Goal: Information Seeking & Learning: Learn about a topic

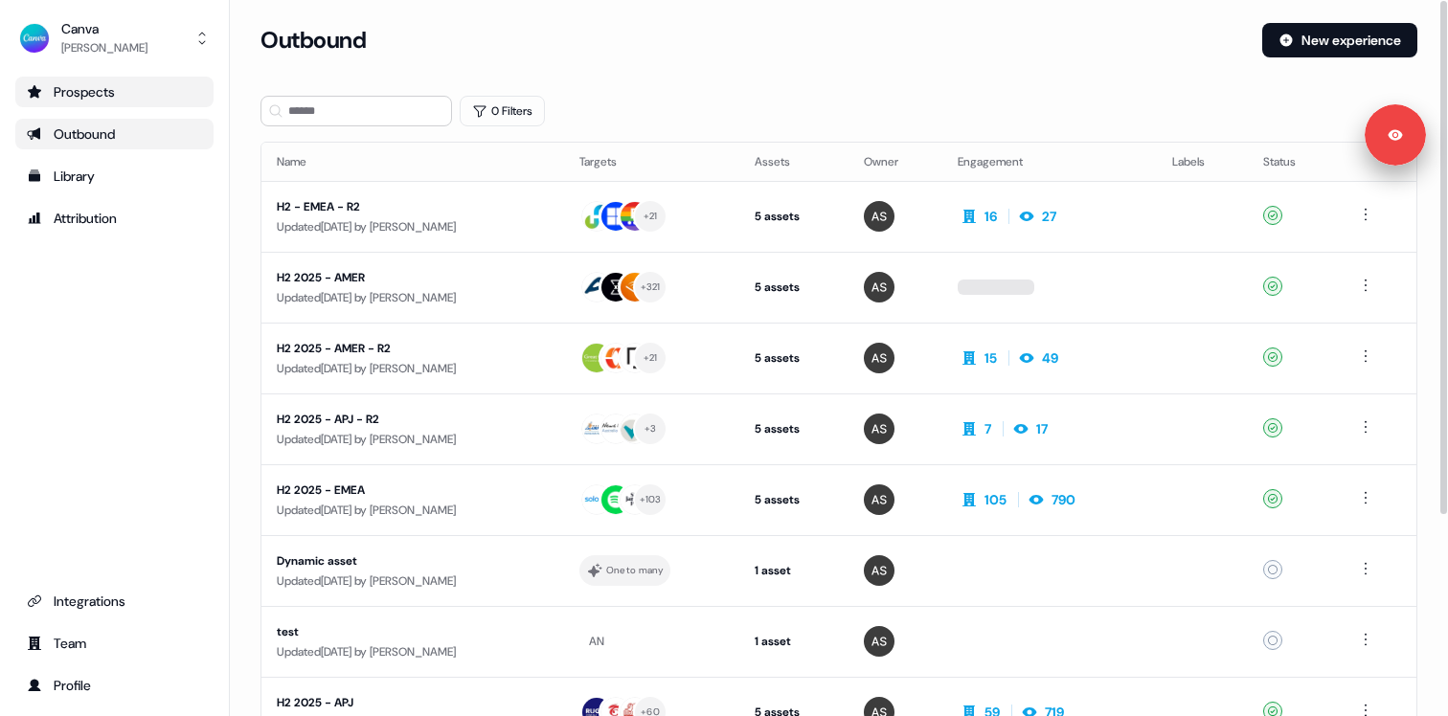
click at [128, 101] on div "Prospects" at bounding box center [114, 91] width 175 height 19
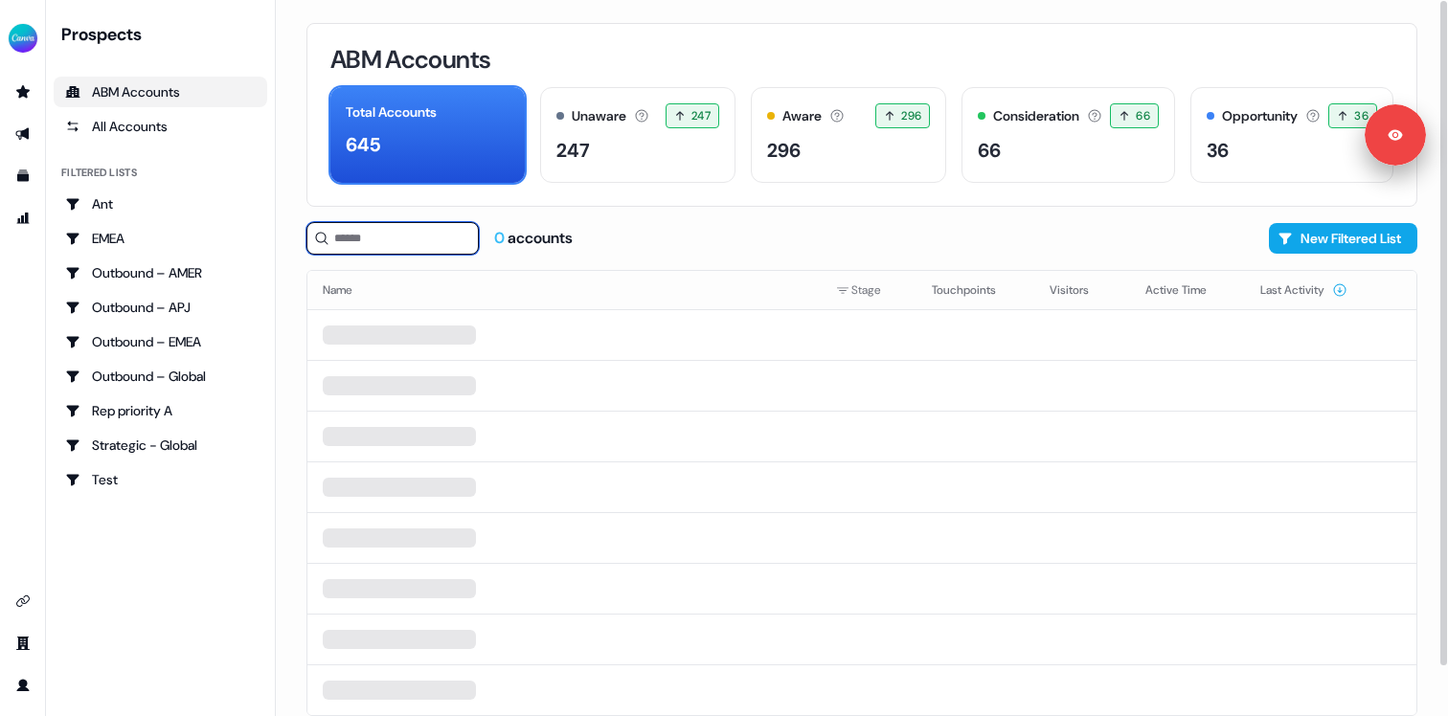
click at [354, 238] on input at bounding box center [392, 238] width 172 height 33
paste input "********"
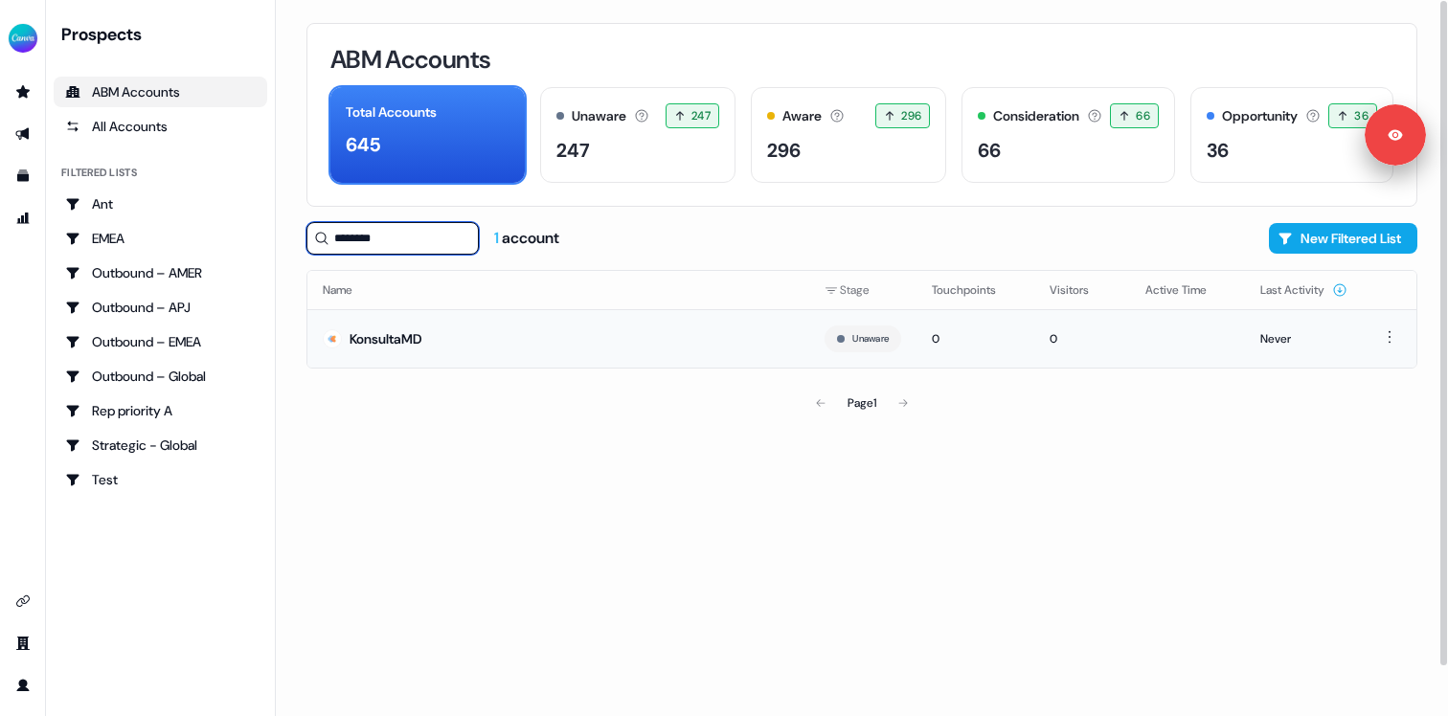
type input "********"
click at [402, 333] on div "KonsultaMD" at bounding box center [385, 338] width 73 height 19
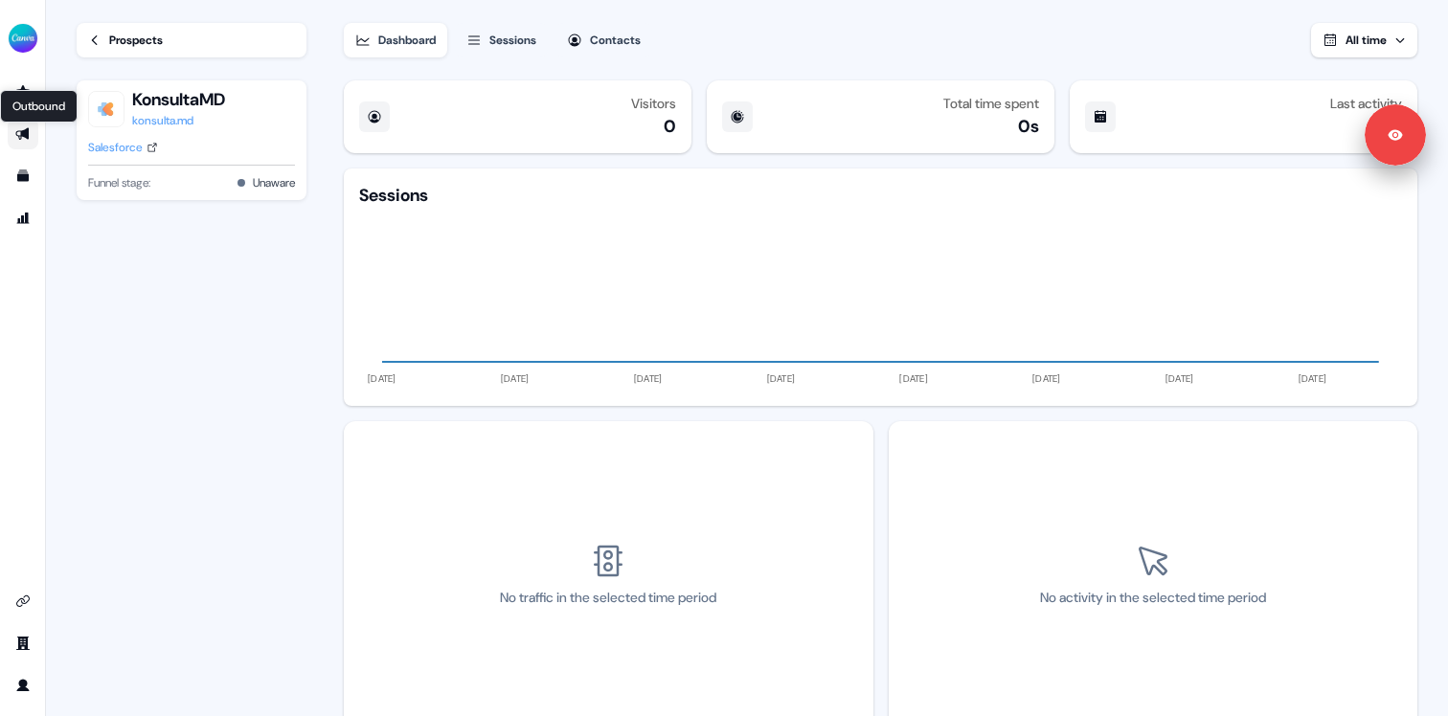
click at [22, 133] on icon "Go to outbound experience" at bounding box center [21, 134] width 13 height 12
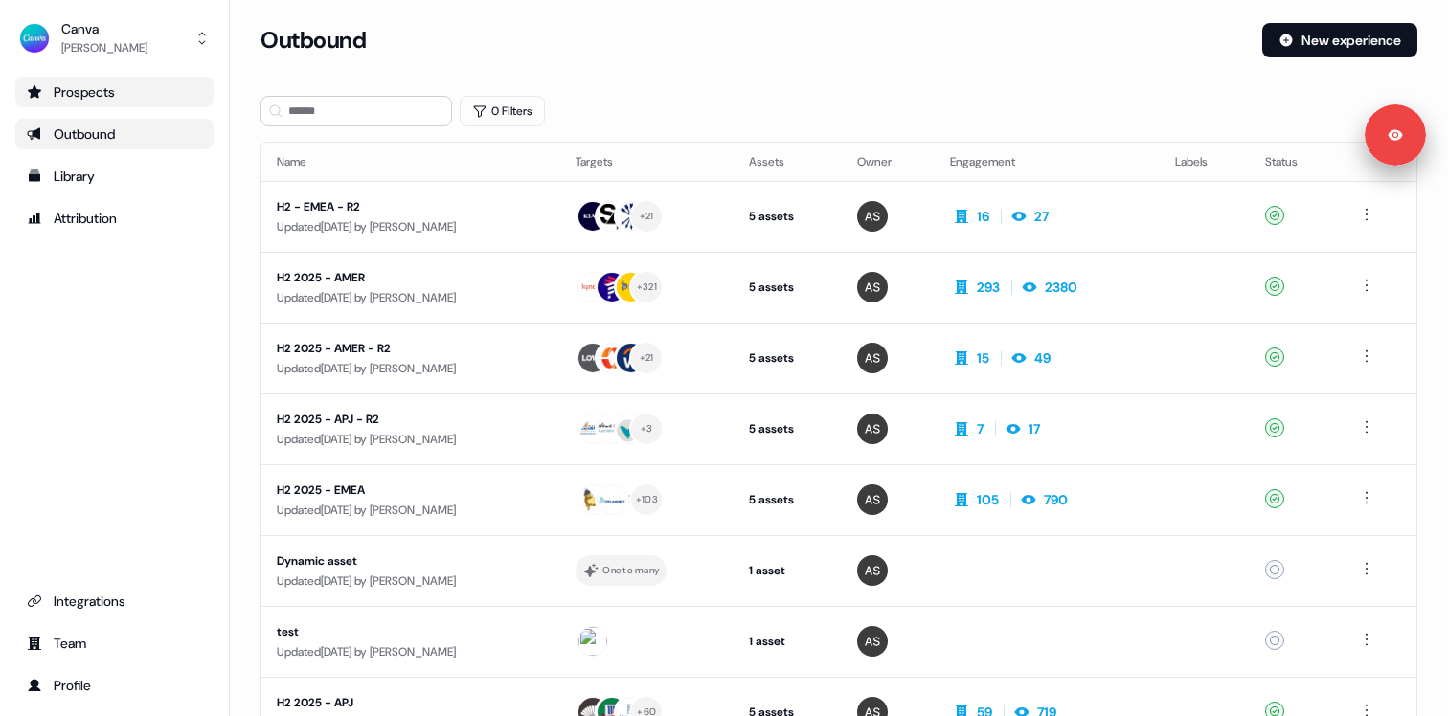
click at [116, 101] on div "Prospects" at bounding box center [114, 91] width 175 height 19
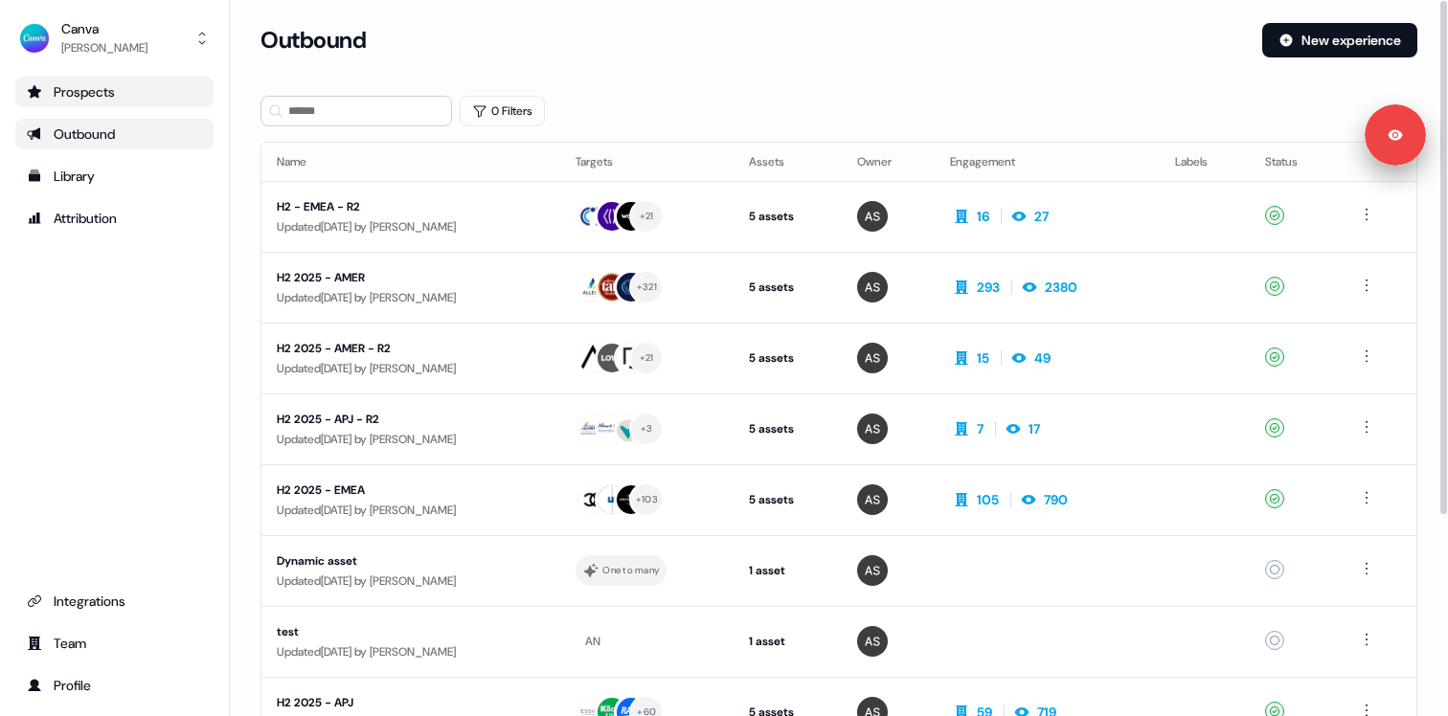
click at [123, 90] on div "Prospects" at bounding box center [114, 91] width 175 height 19
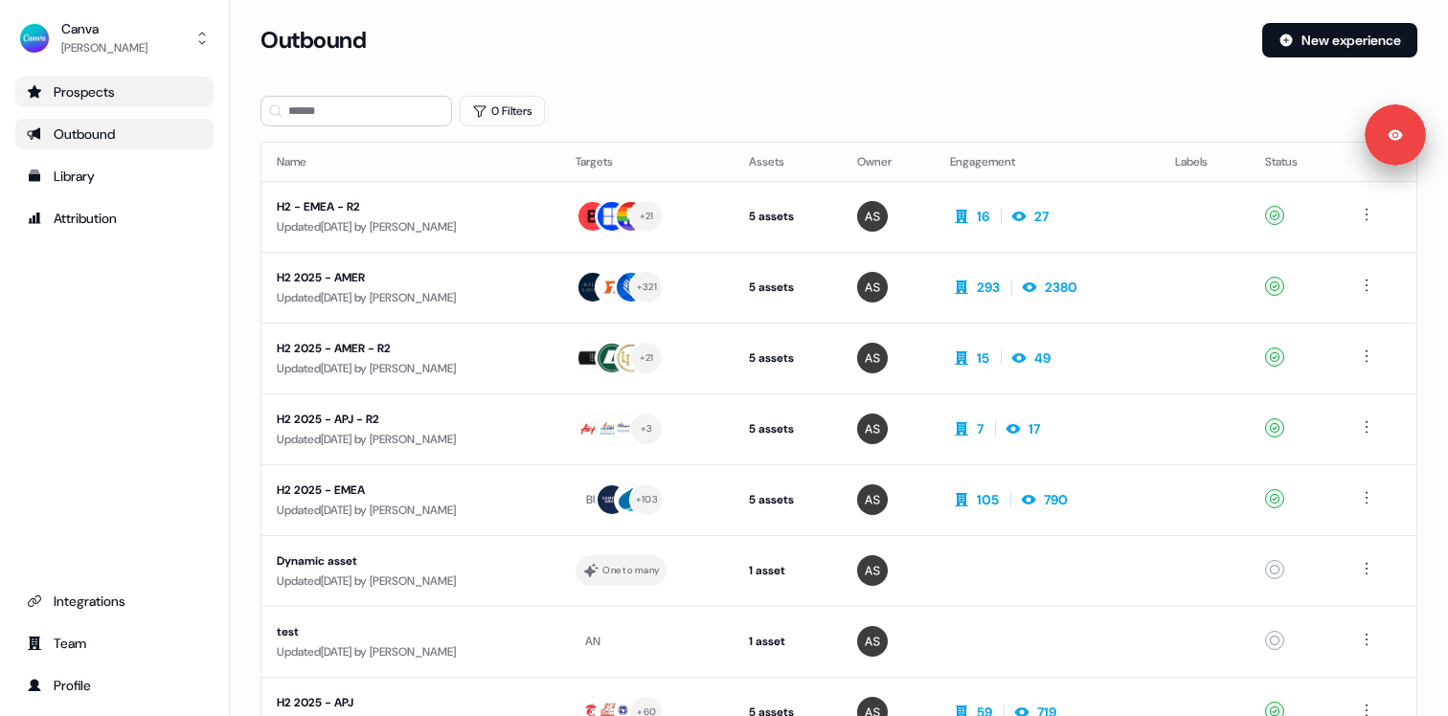
click at [140, 100] on div "Prospects" at bounding box center [114, 91] width 175 height 19
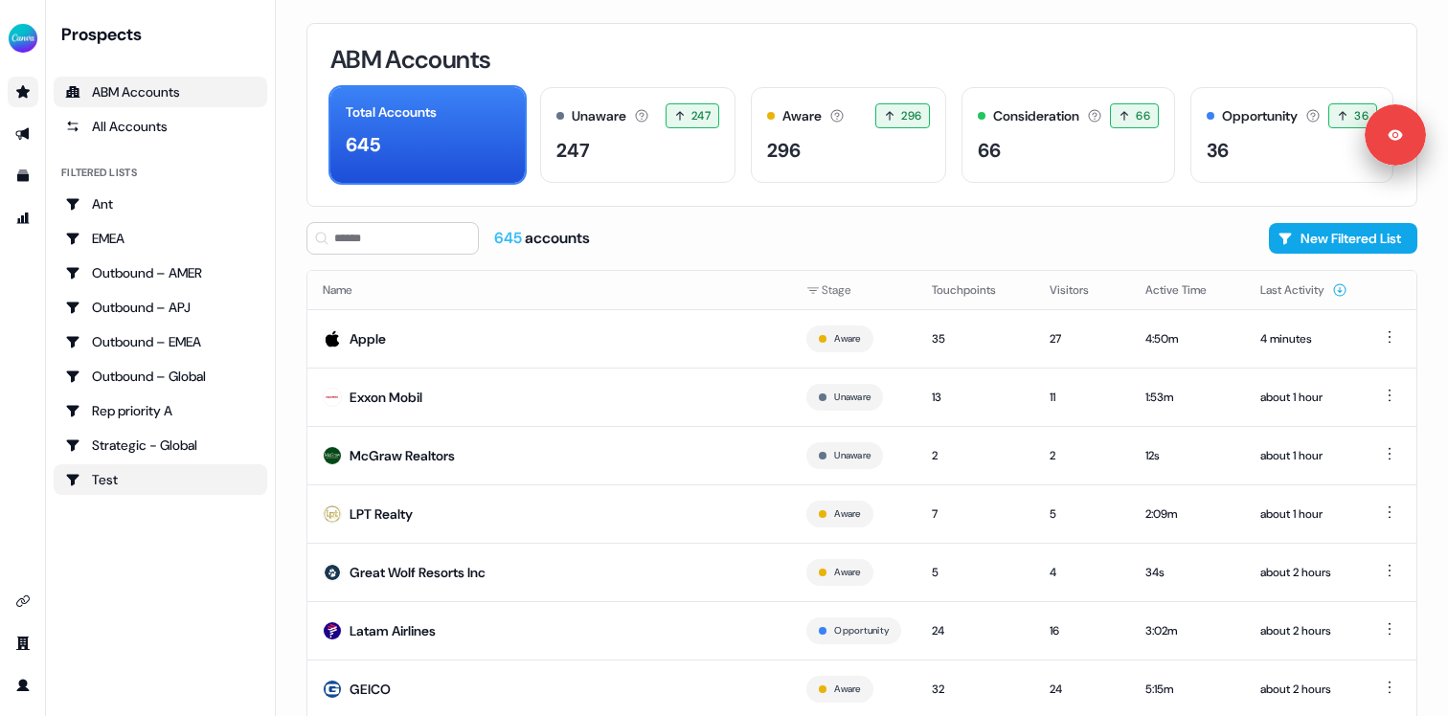
click at [140, 481] on div "Test" at bounding box center [160, 479] width 191 height 19
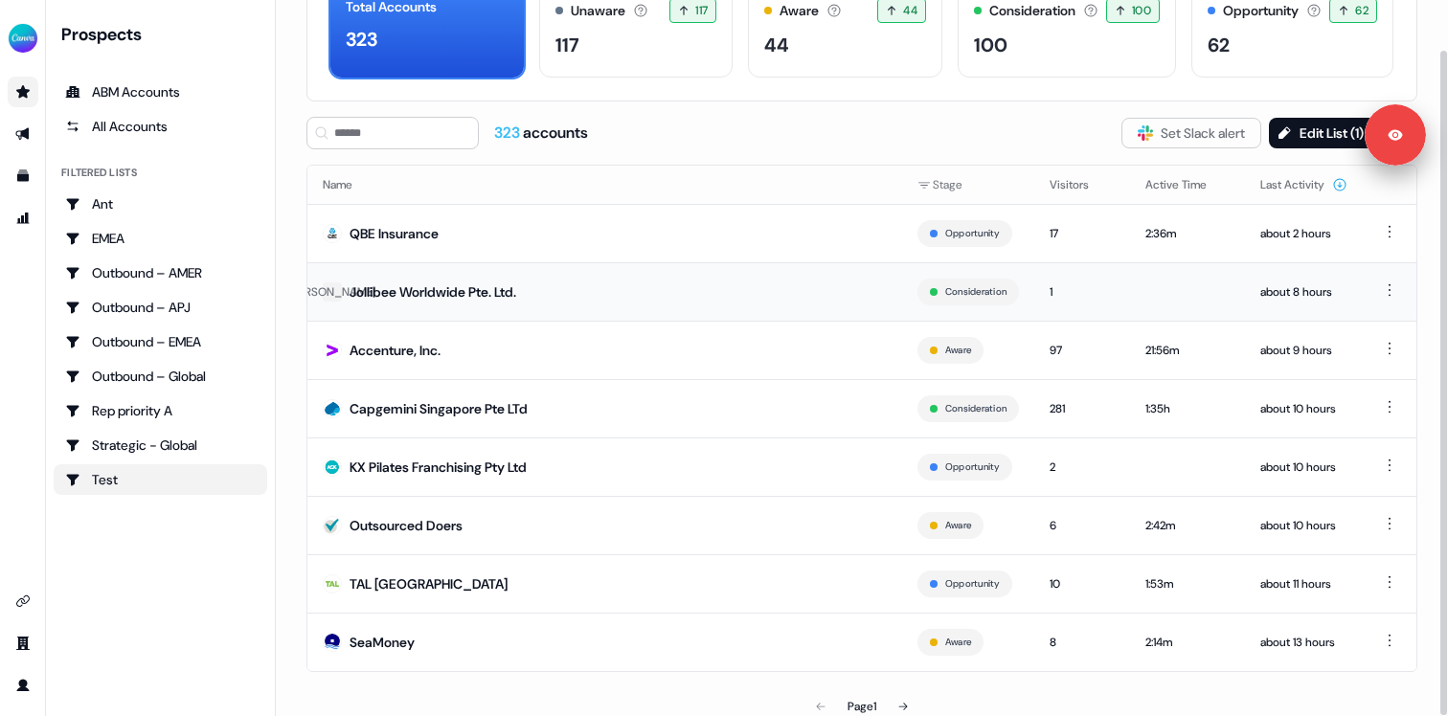
scroll to position [114, 0]
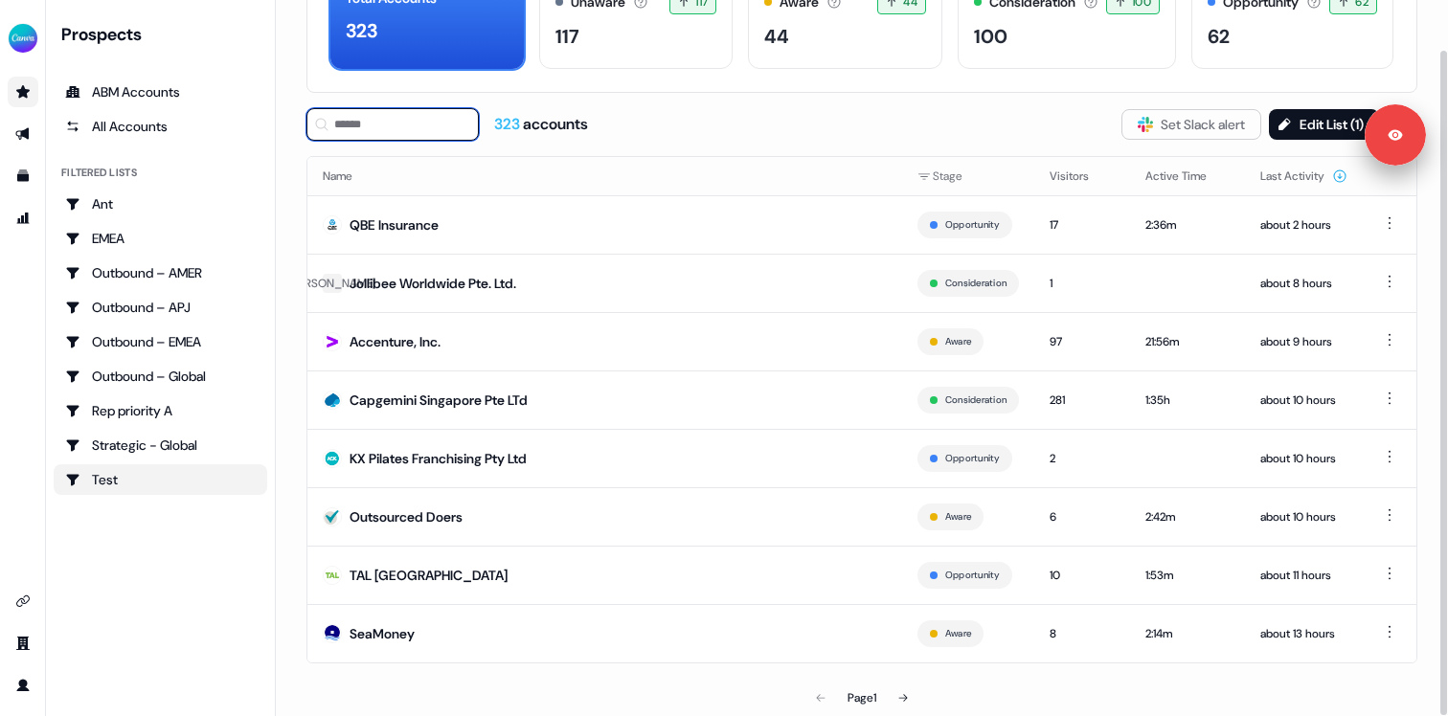
click at [435, 133] on input at bounding box center [392, 124] width 172 height 33
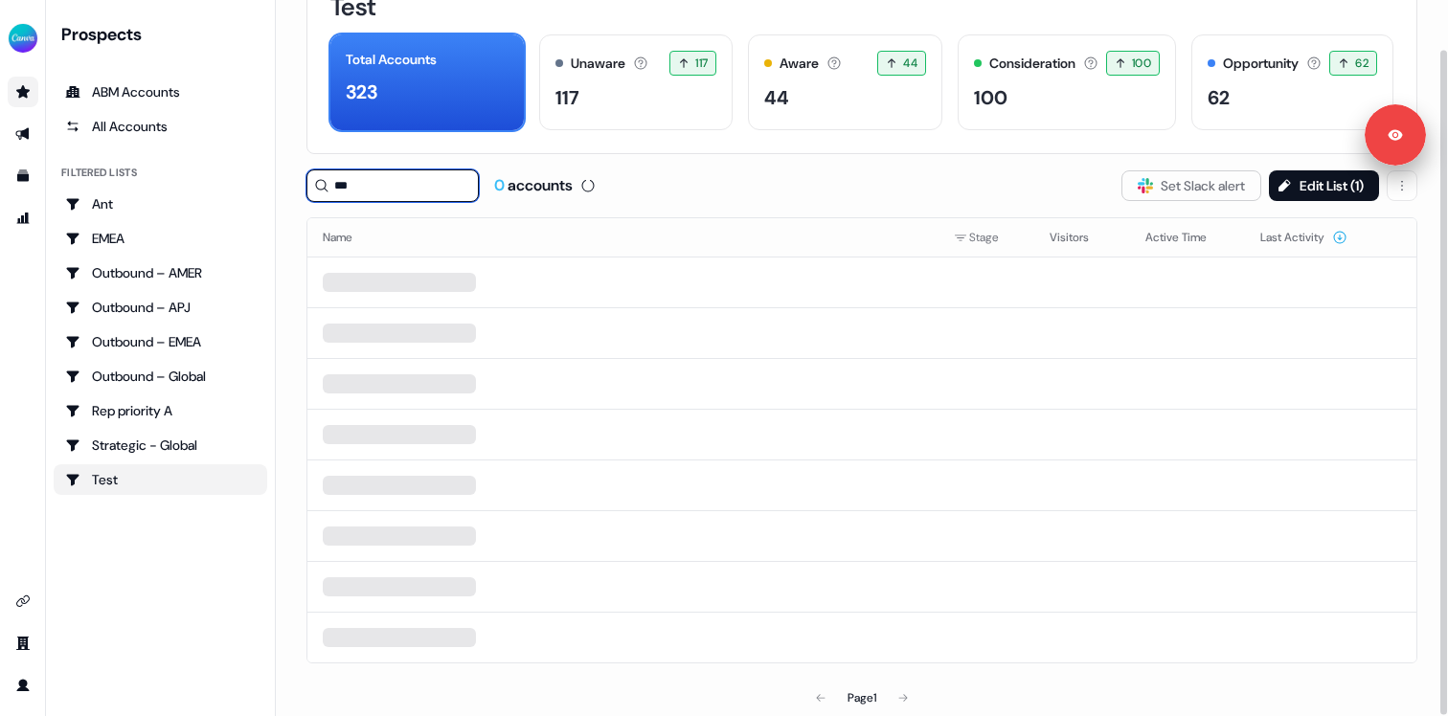
type input "****"
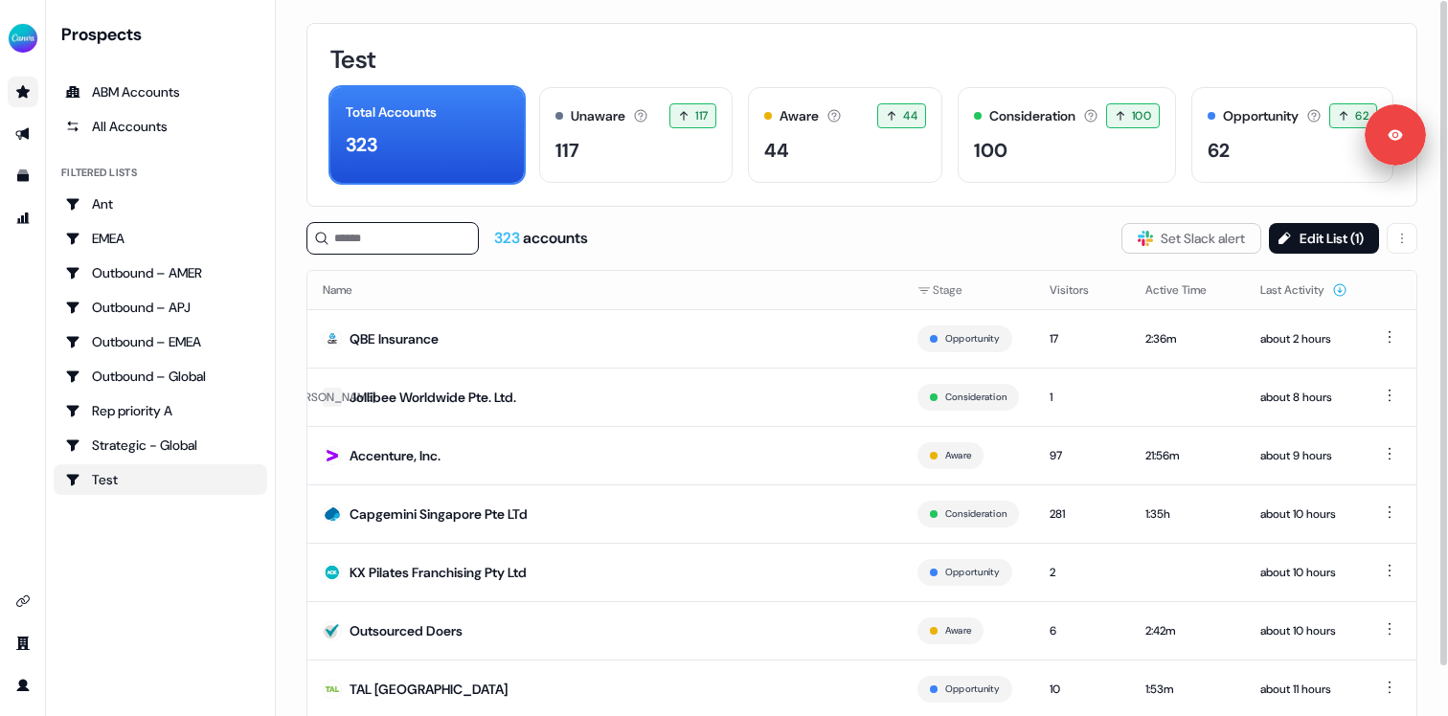
click at [660, 236] on div "323 accounts Slack Logo SVG Set Slack alert Edit List ( 1 )" at bounding box center [861, 238] width 1111 height 33
click at [403, 326] on td "QBE Insurance" at bounding box center [604, 338] width 595 height 58
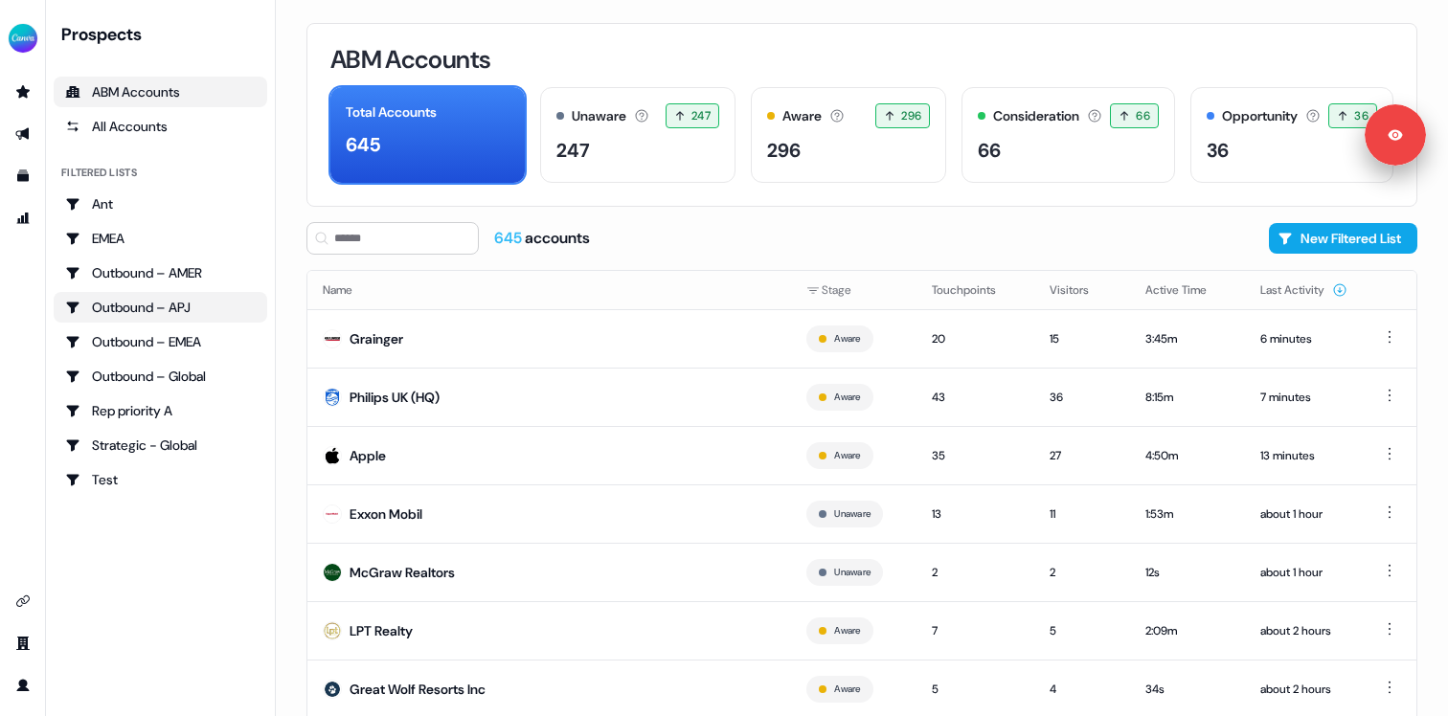
click at [153, 311] on div "Outbound – APJ" at bounding box center [160, 307] width 191 height 19
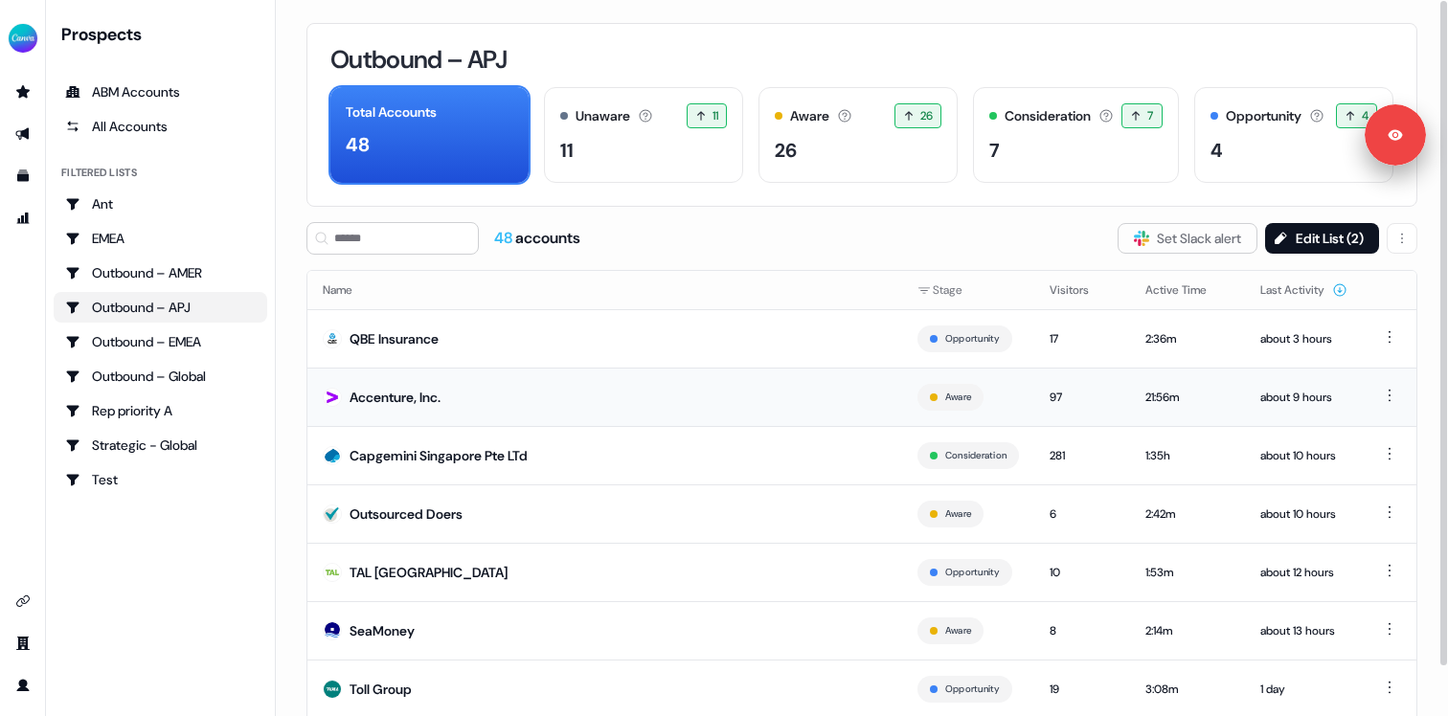
scroll to position [114, 0]
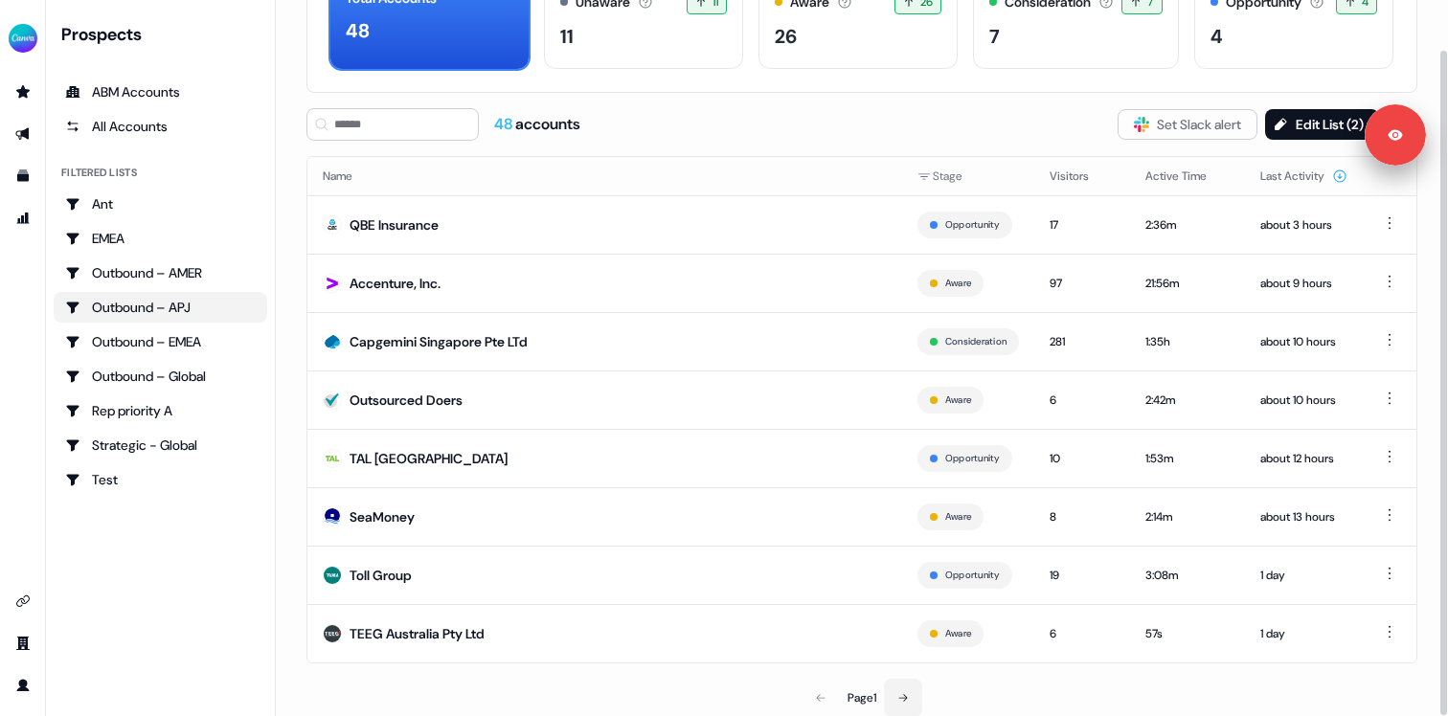
click at [903, 698] on icon at bounding box center [902, 697] width 11 height 11
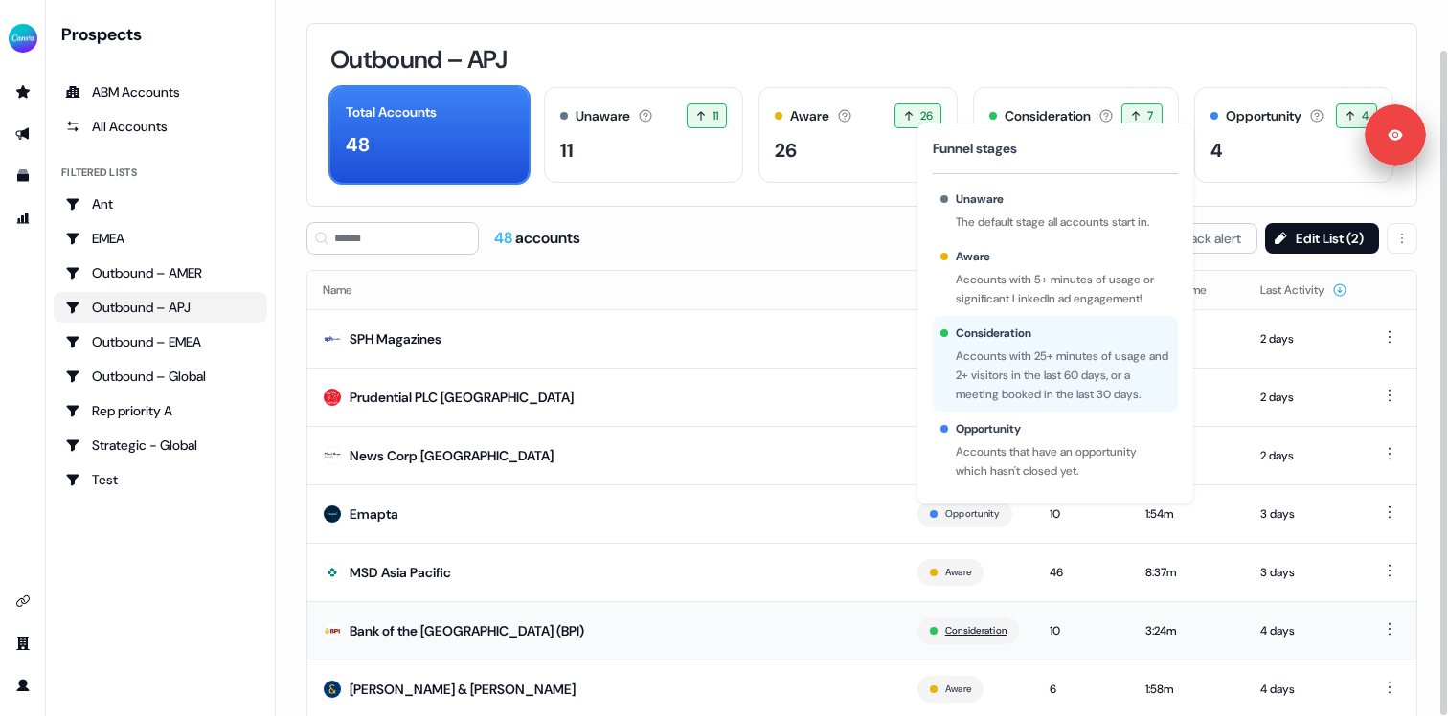
scroll to position [114, 0]
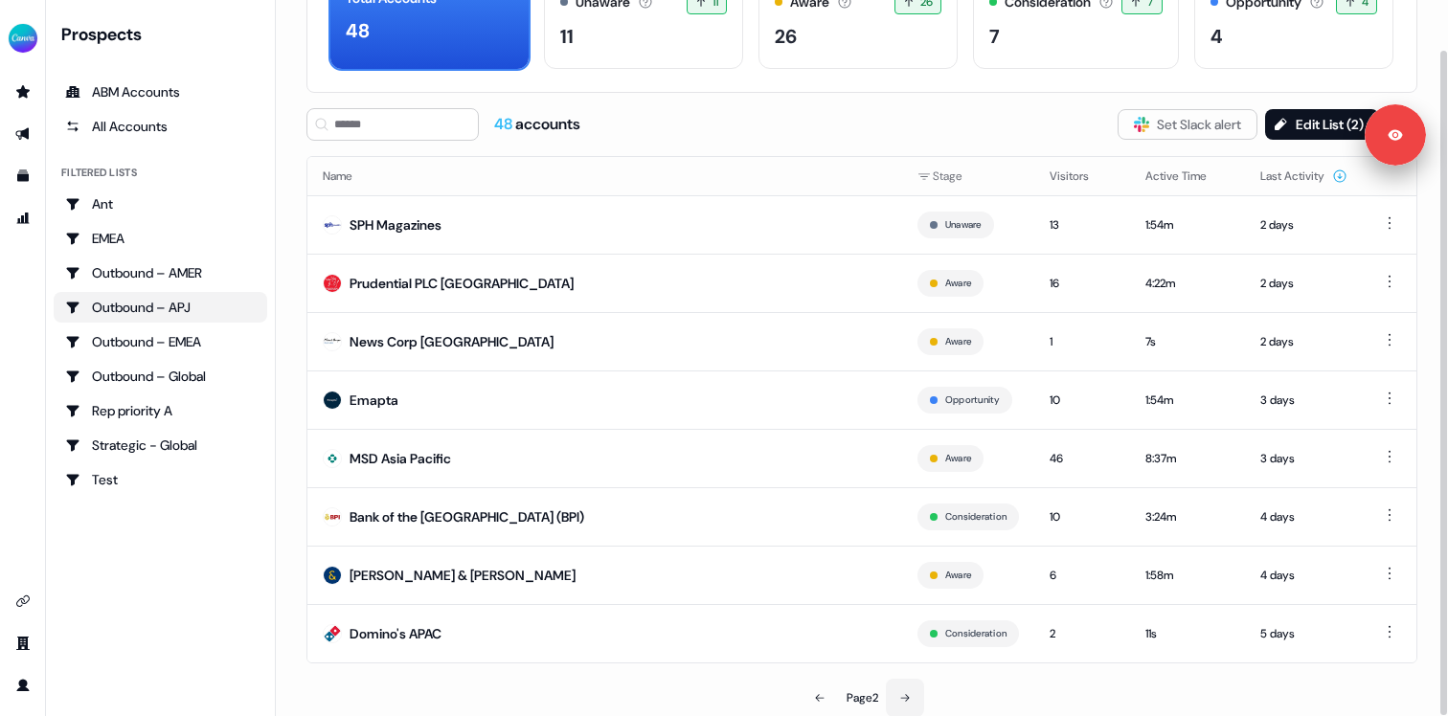
click at [900, 692] on icon at bounding box center [904, 697] width 11 height 11
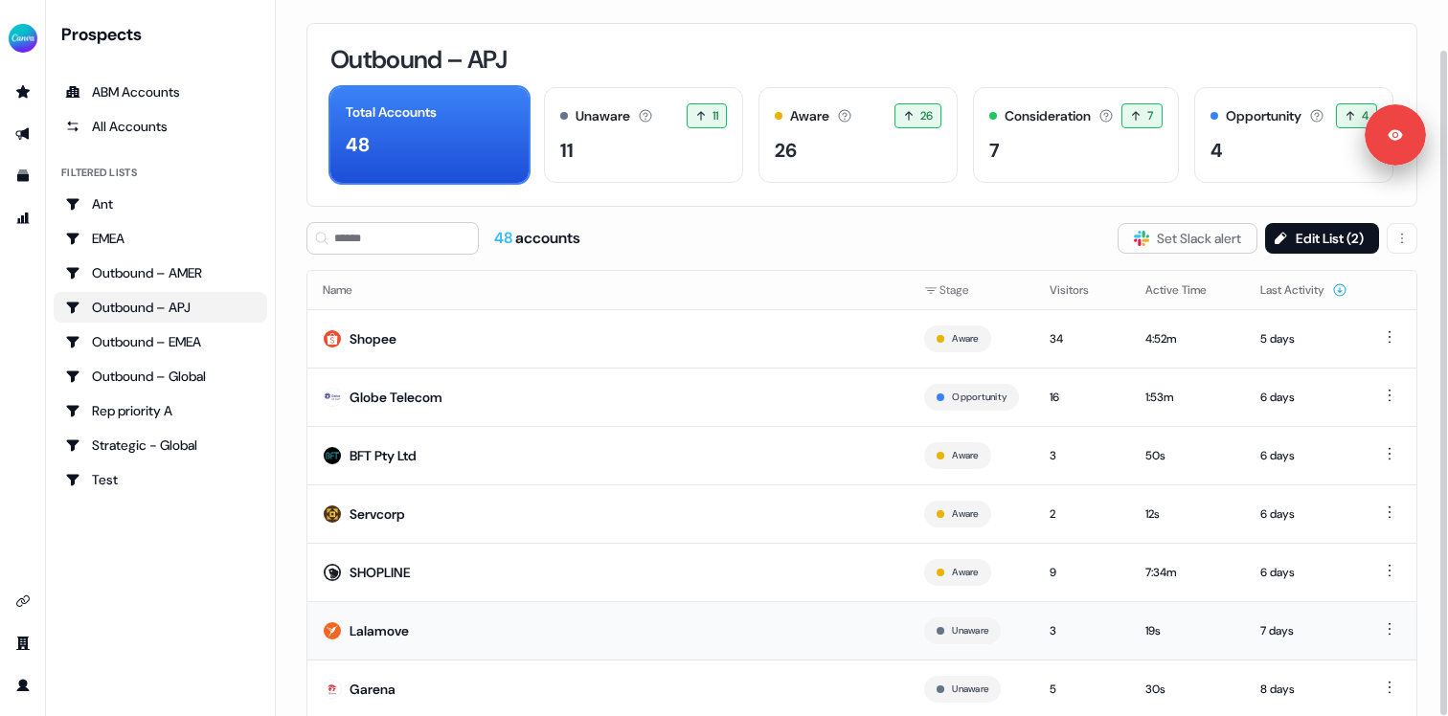
scroll to position [114, 0]
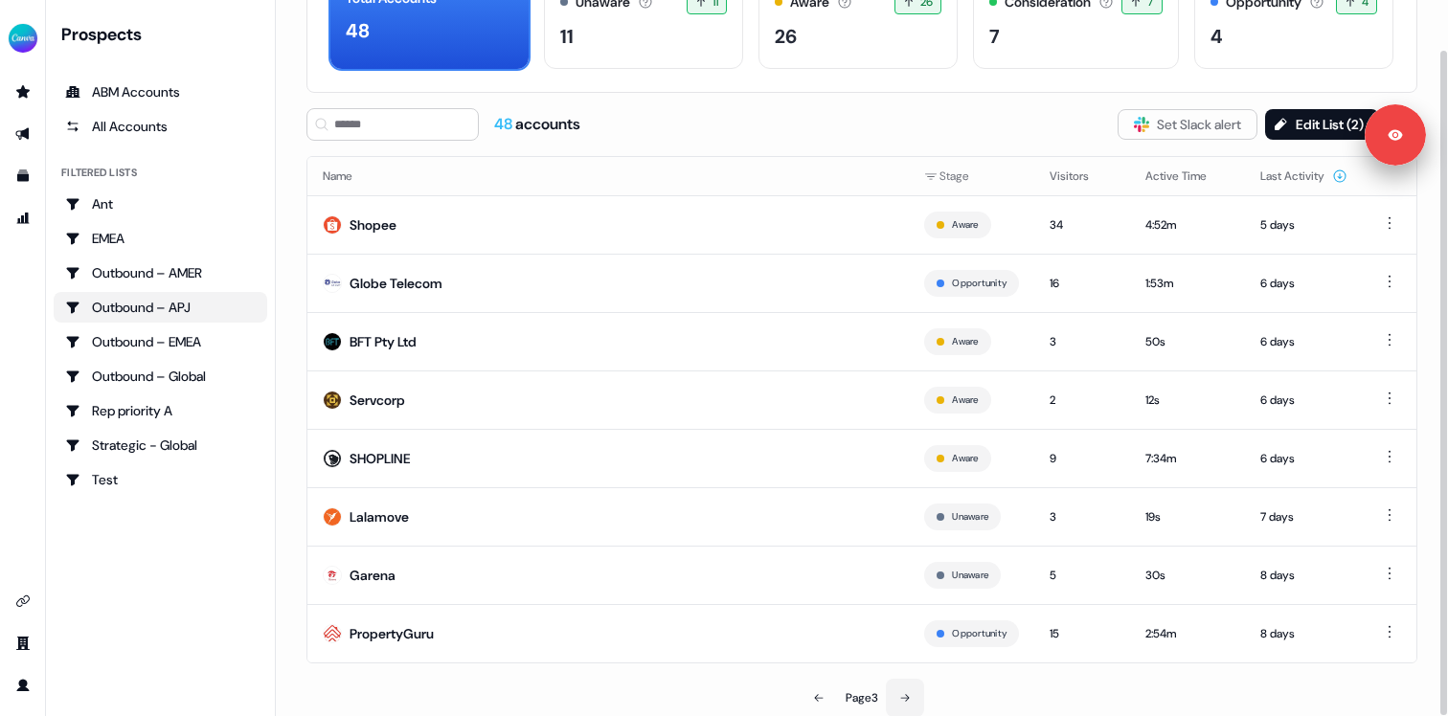
click at [901, 707] on button at bounding box center [905, 698] width 38 height 38
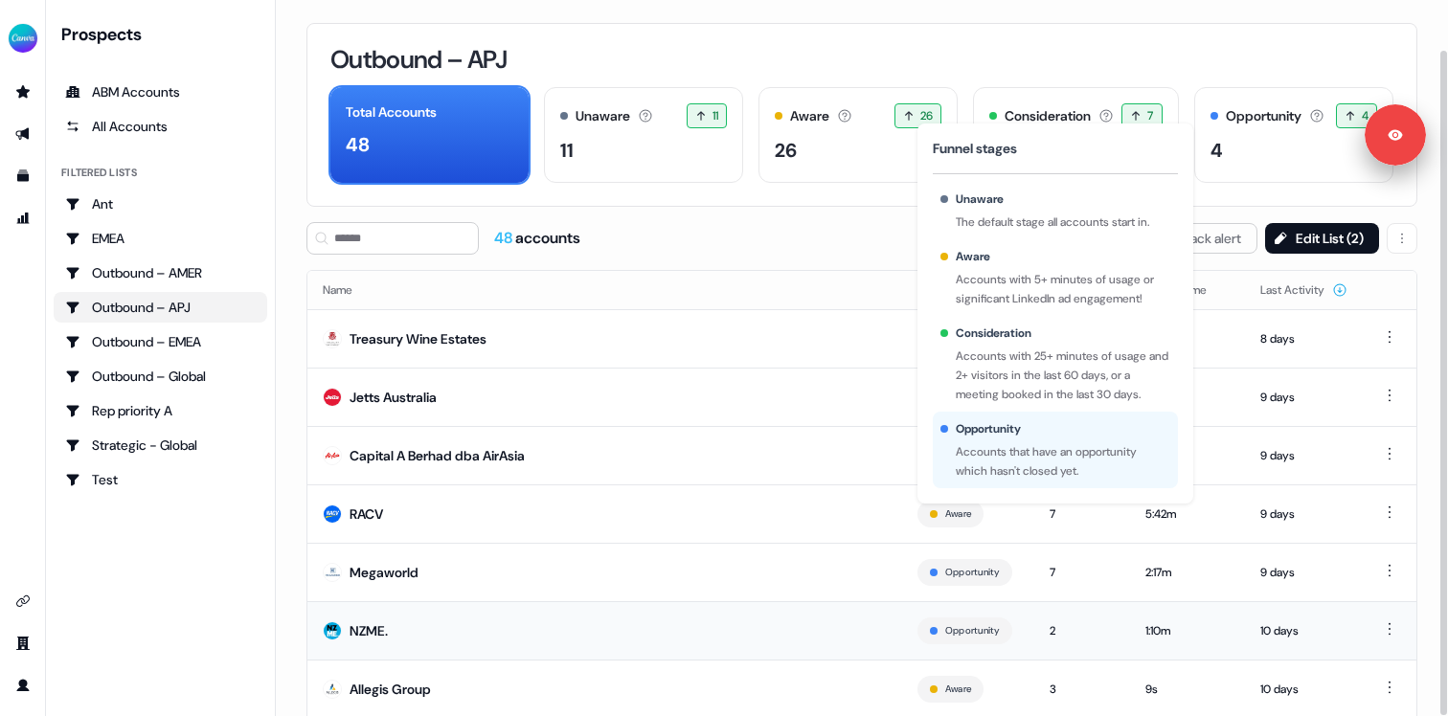
scroll to position [114, 0]
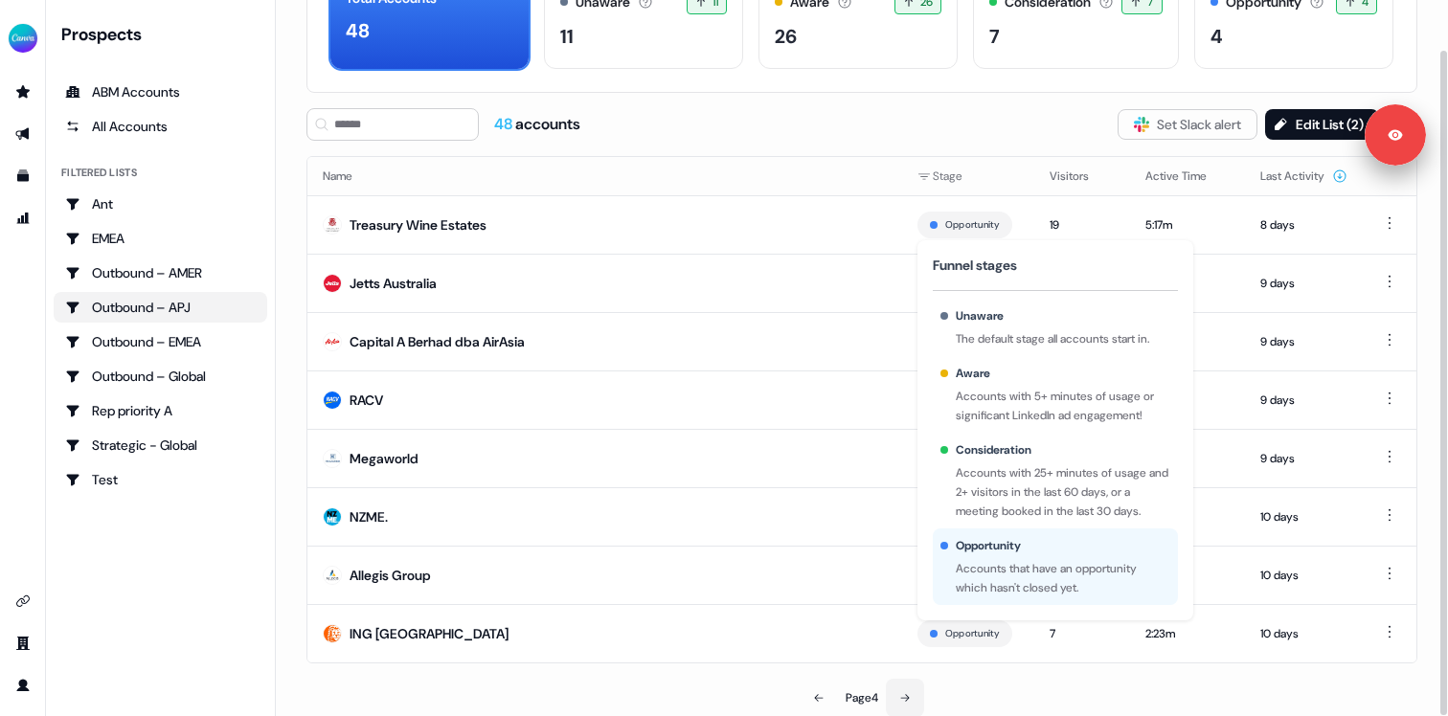
click at [908, 689] on button at bounding box center [905, 698] width 38 height 38
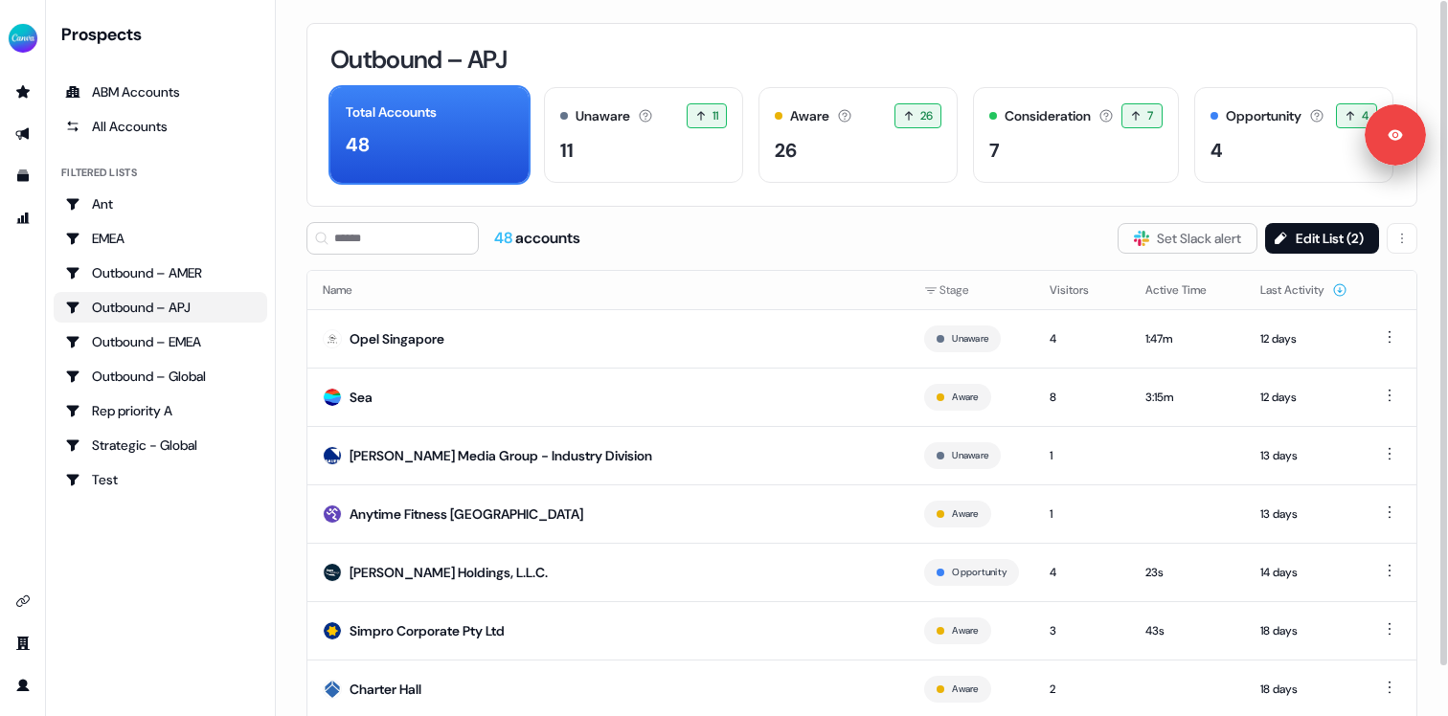
scroll to position [114, 0]
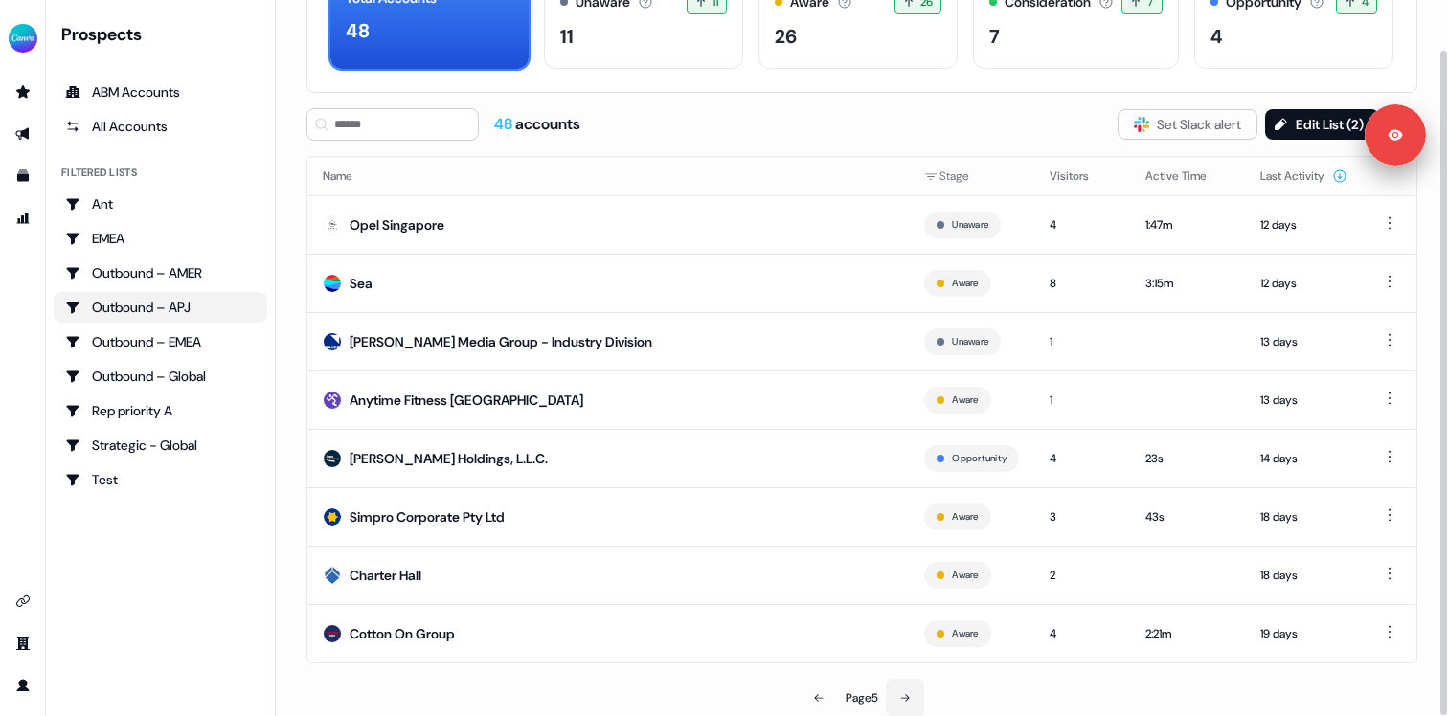
click at [904, 692] on icon at bounding box center [904, 697] width 11 height 11
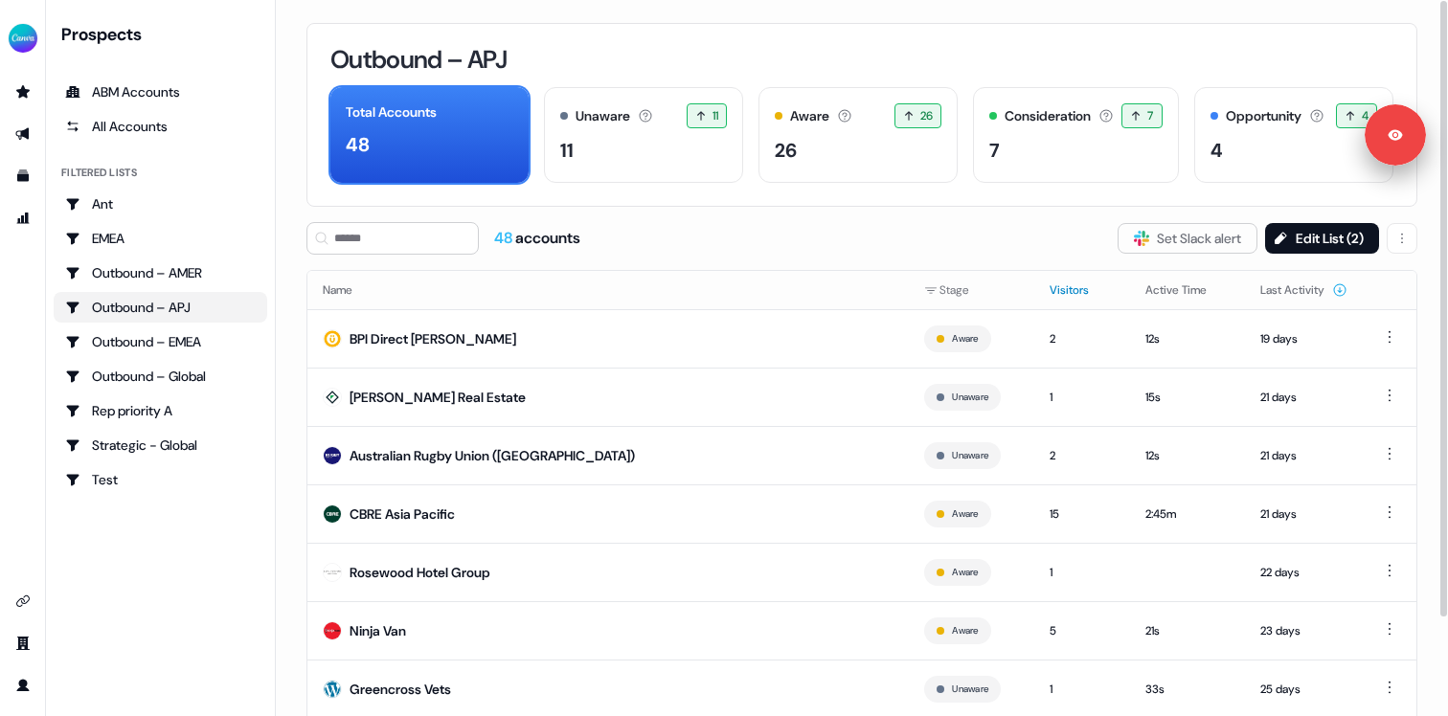
click at [1049, 296] on button "Visitors" at bounding box center [1080, 290] width 62 height 34
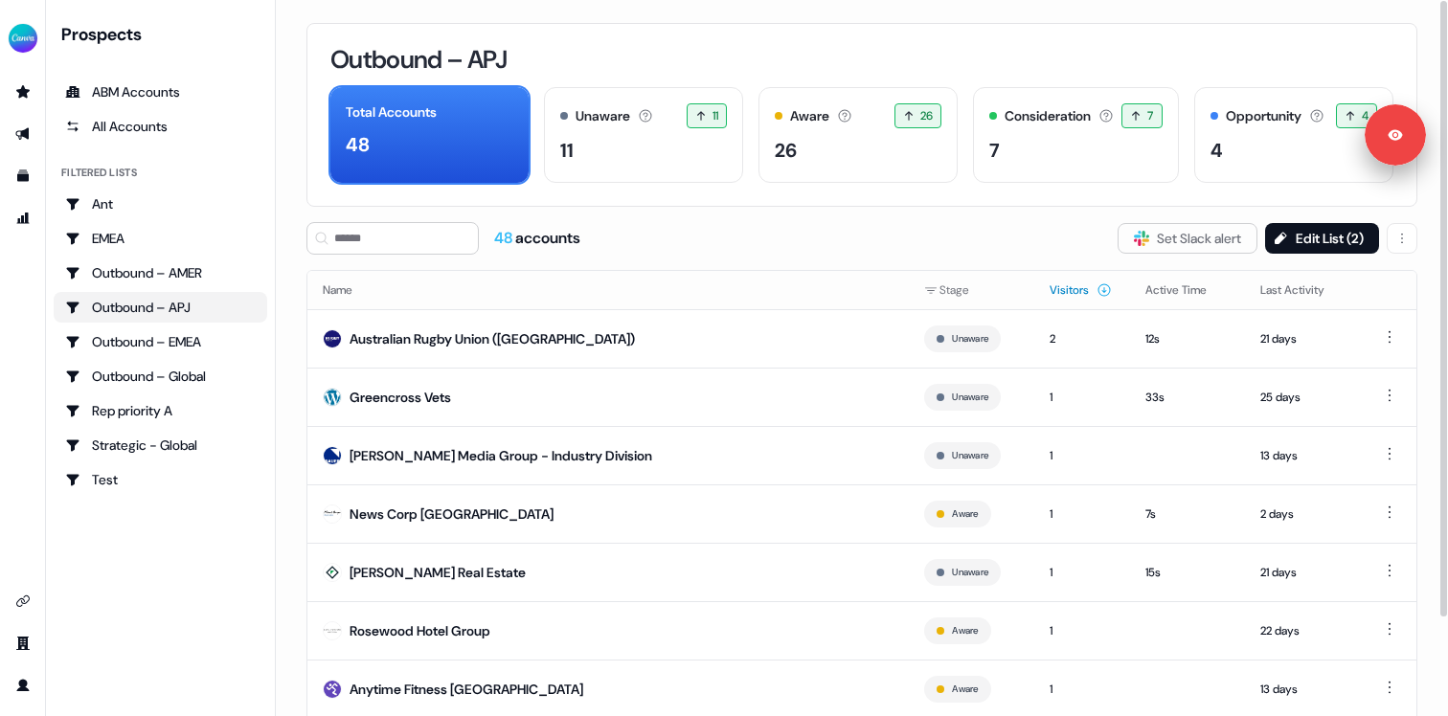
click at [1079, 291] on button "Visitors" at bounding box center [1080, 290] width 62 height 34
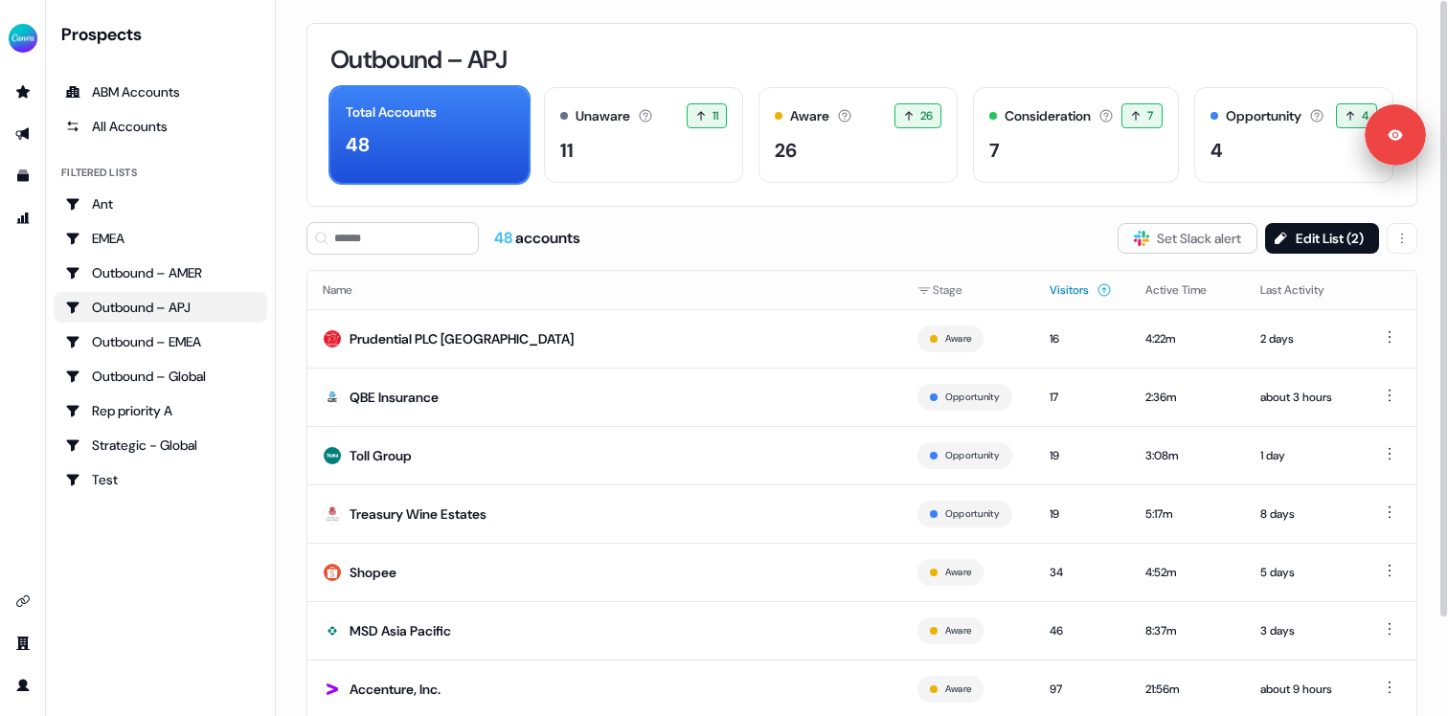
click at [1080, 291] on button "Visitors" at bounding box center [1080, 290] width 62 height 34
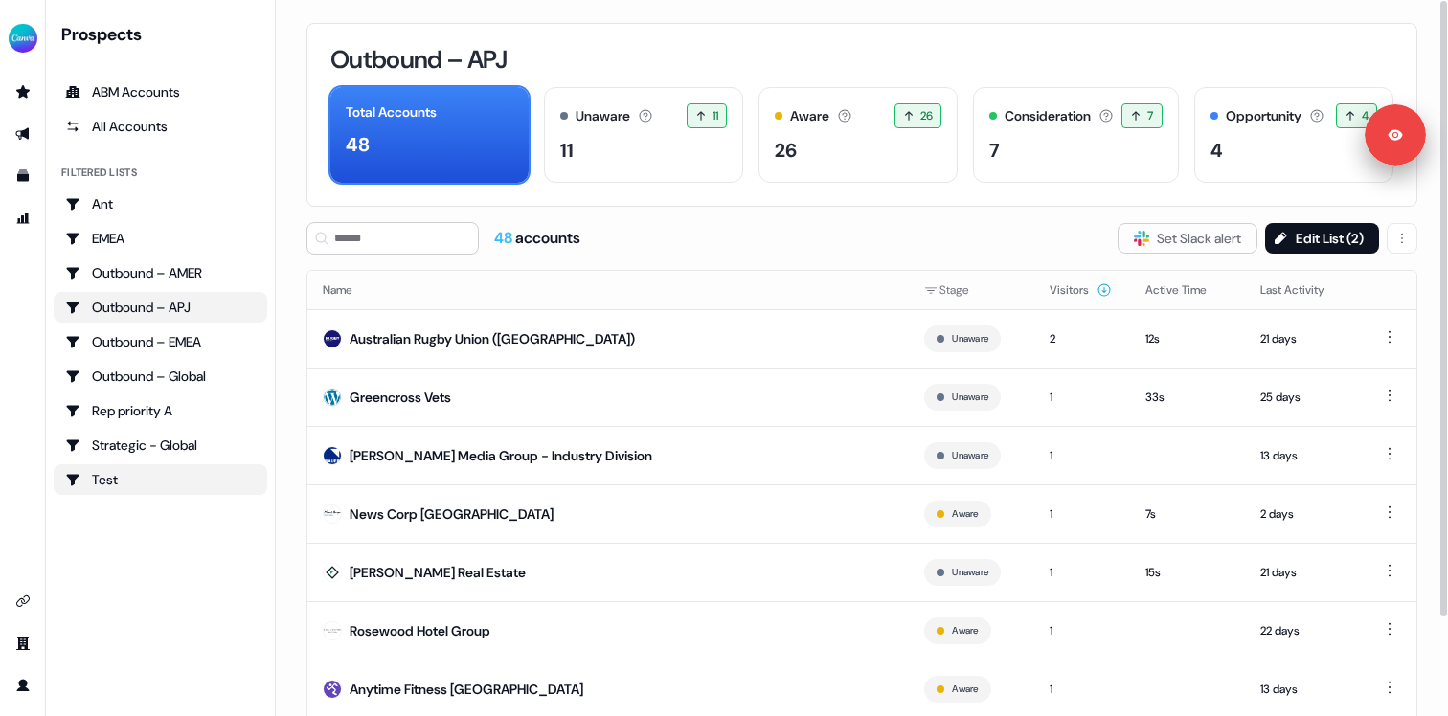
click at [184, 473] on div "Test" at bounding box center [160, 479] width 191 height 19
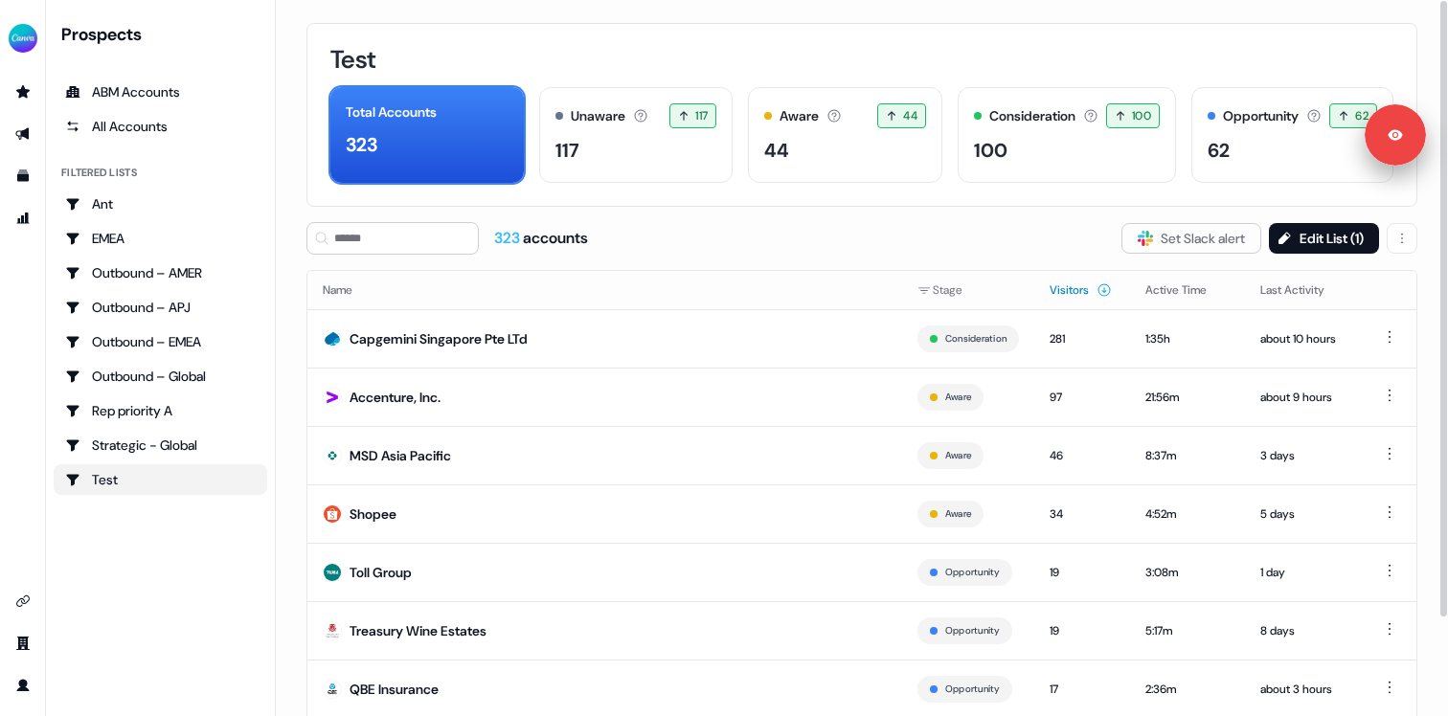
click at [1060, 281] on button "Visitors" at bounding box center [1080, 290] width 62 height 34
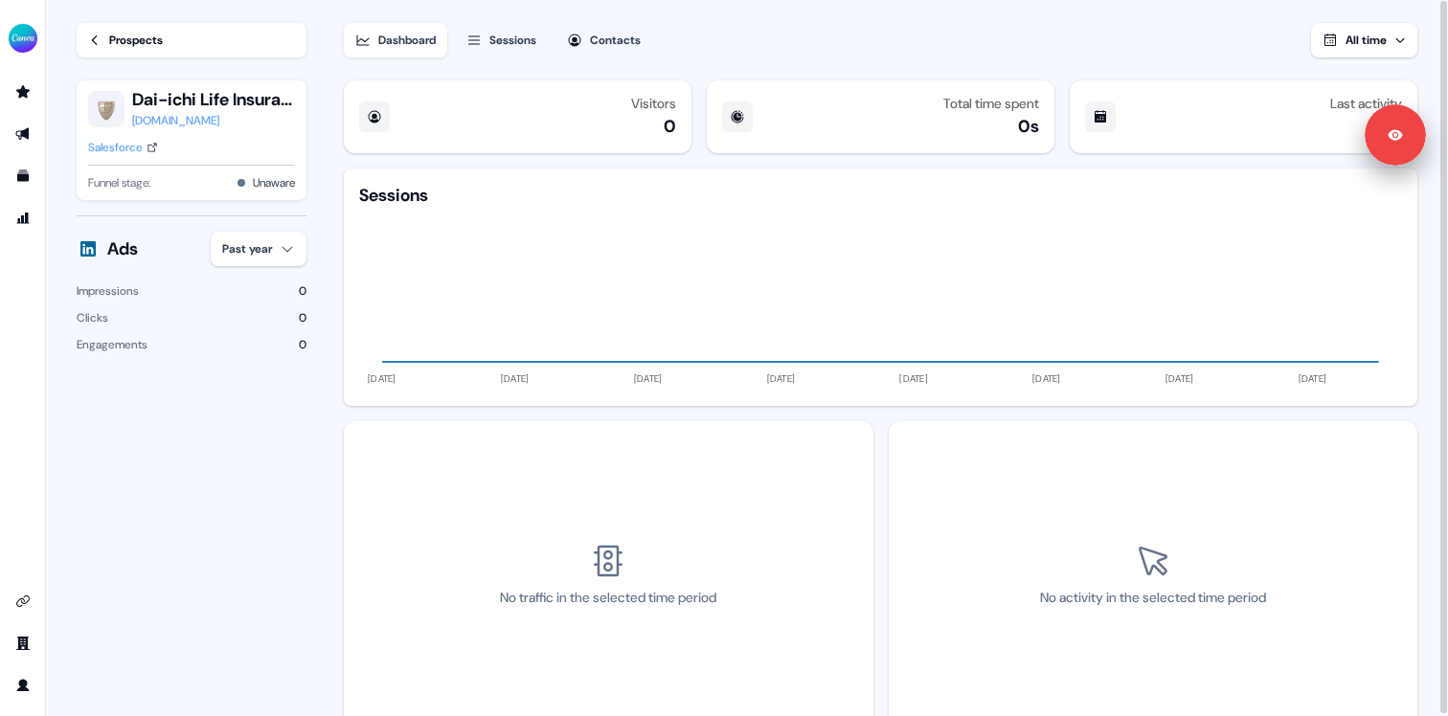
click at [1091, 54] on div "Dashboard Sessions Contacts All time" at bounding box center [880, 28] width 1073 height 57
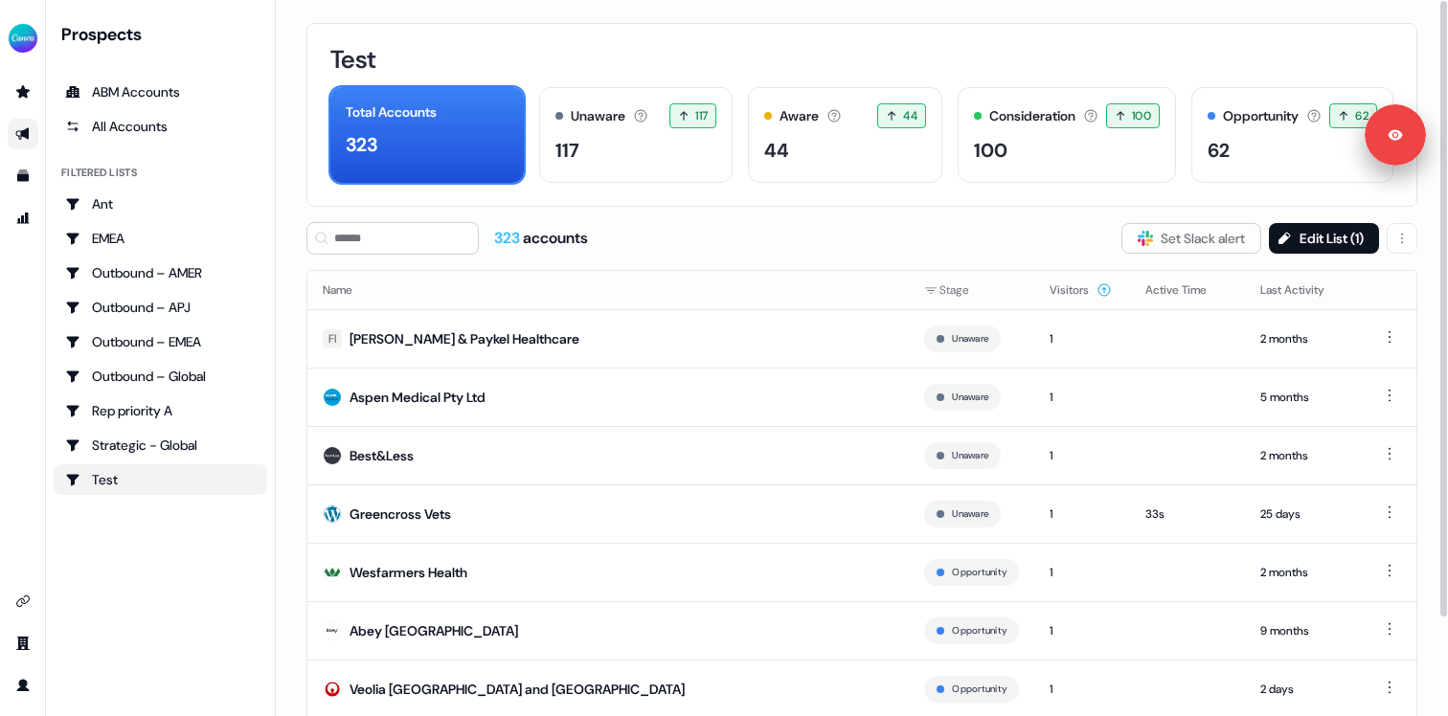
click at [13, 137] on link "Go to outbound experience" at bounding box center [23, 134] width 31 height 31
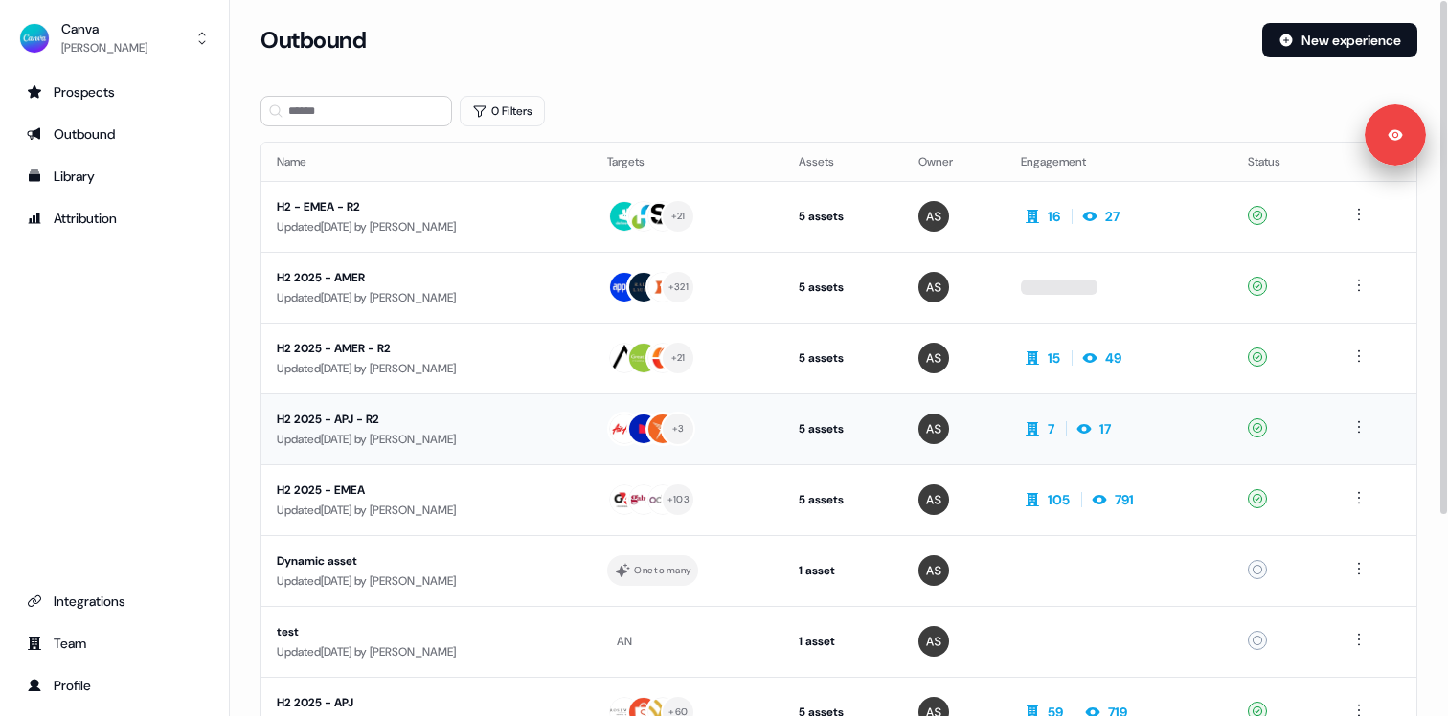
click at [528, 426] on div "H2 2025 - APJ - R2" at bounding box center [427, 419] width 300 height 19
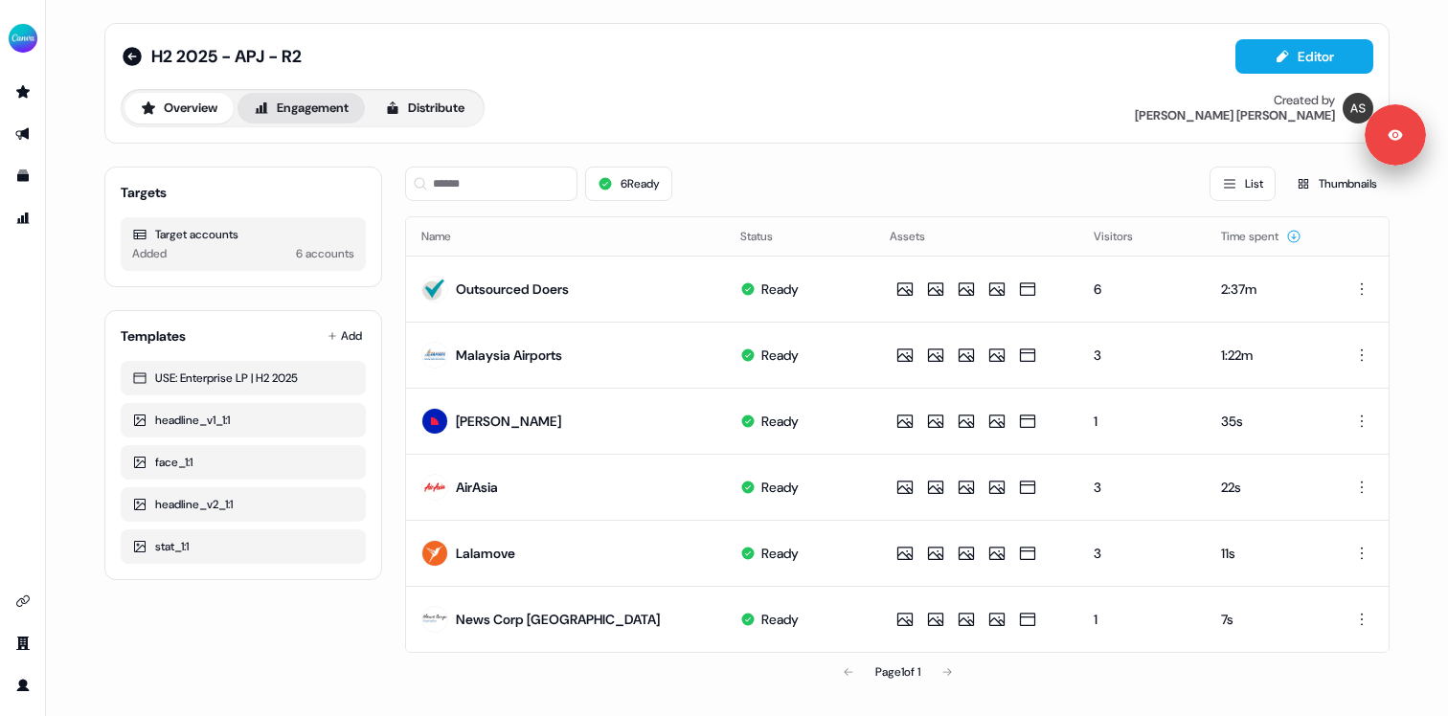
click at [281, 117] on button "Engagement" at bounding box center [300, 108] width 127 height 31
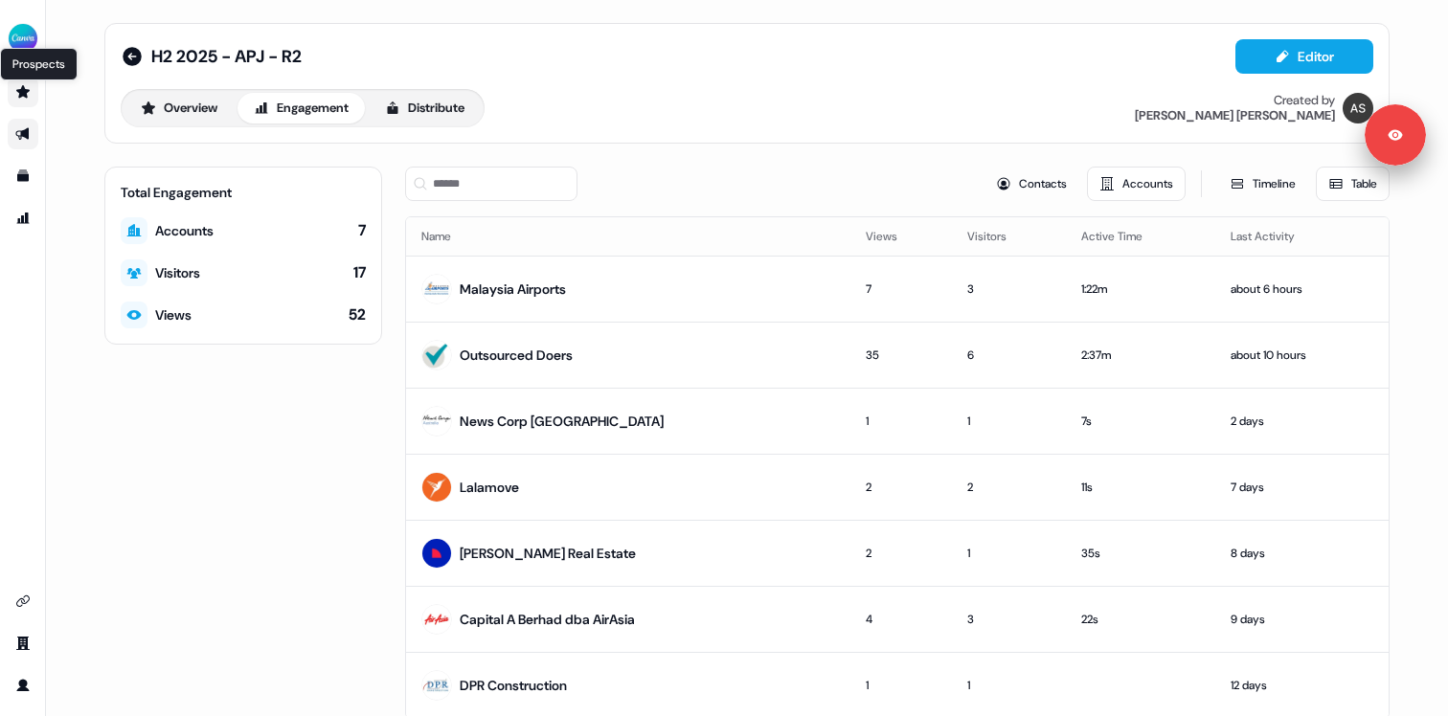
click at [20, 95] on icon "Go to prospects" at bounding box center [22, 91] width 13 height 12
click at [17, 134] on icon "Go to outbound experience" at bounding box center [22, 133] width 15 height 15
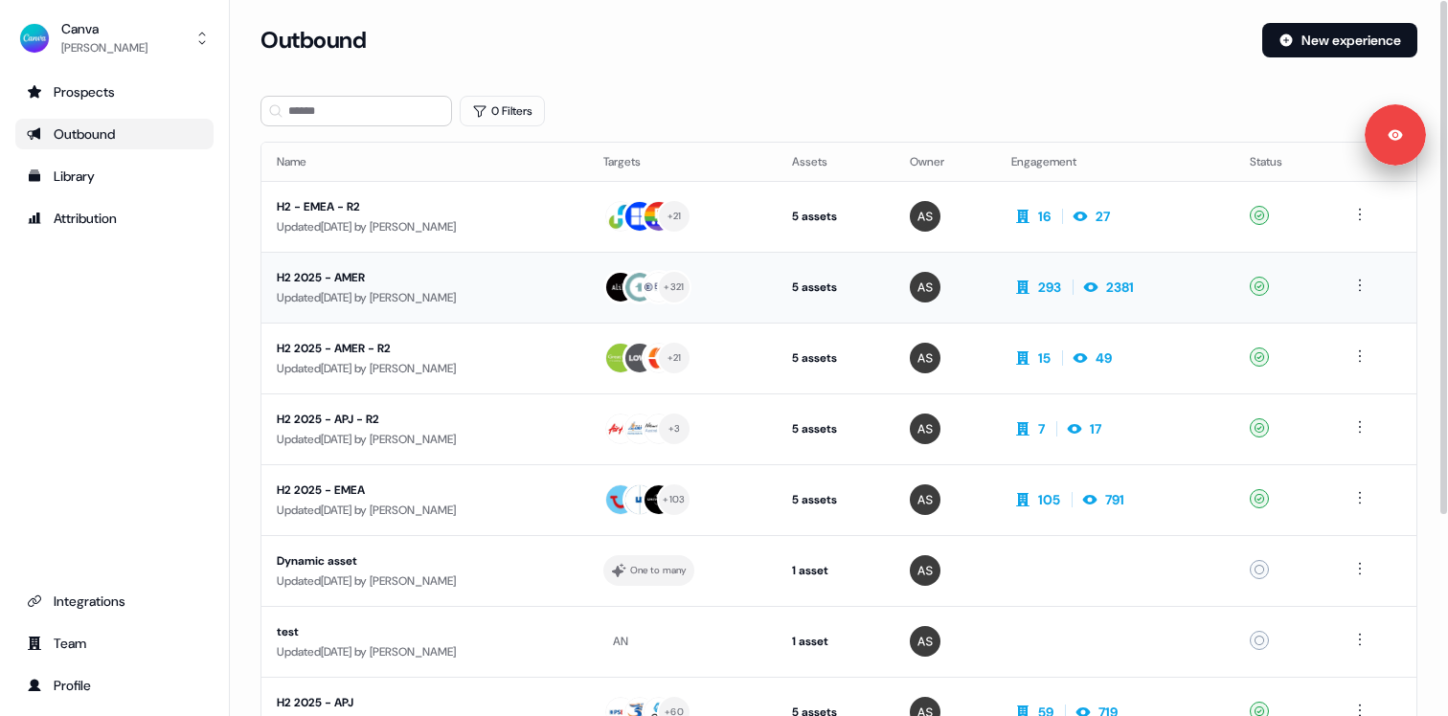
click at [507, 276] on div "H2 2025 - AMER" at bounding box center [425, 277] width 296 height 19
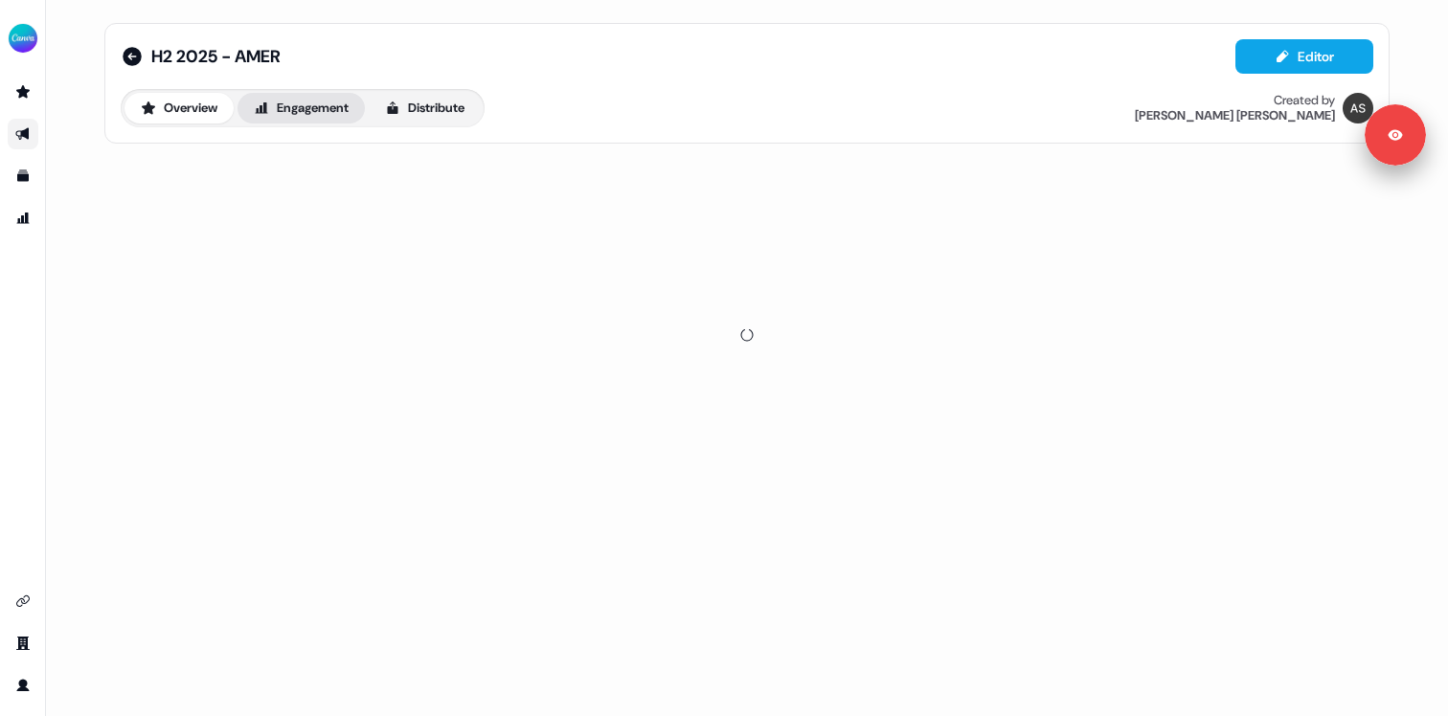
click at [332, 122] on button "Engagement" at bounding box center [300, 108] width 127 height 31
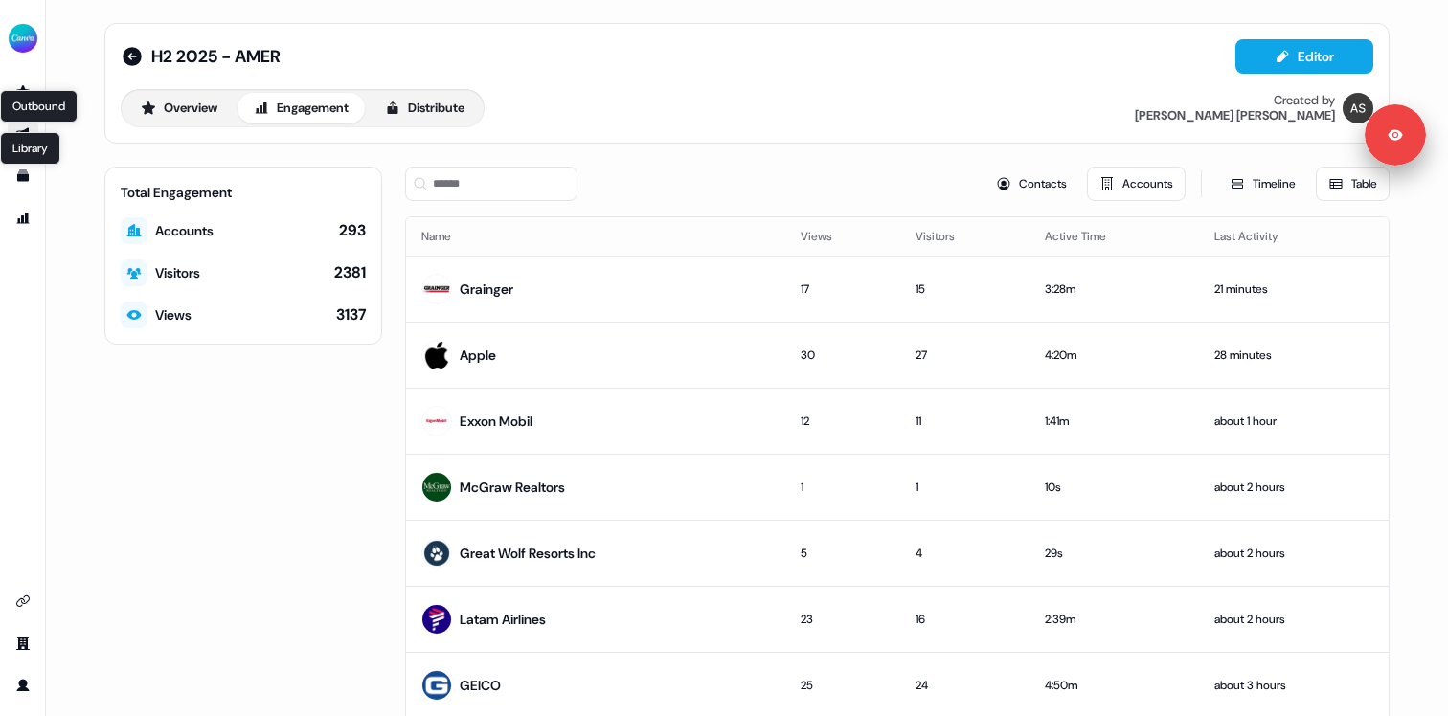
click at [23, 126] on link "Outbound Outbound" at bounding box center [23, 134] width 31 height 31
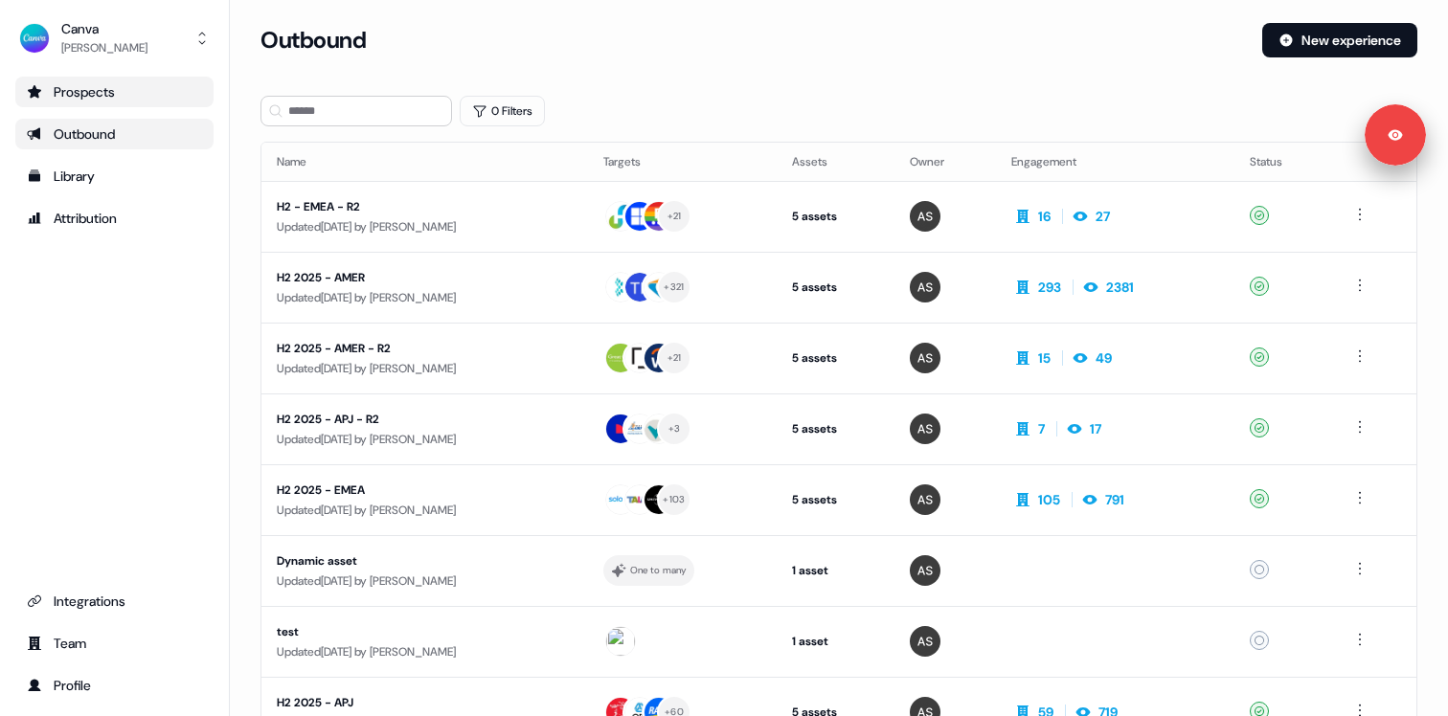
click at [95, 101] on div "Prospects" at bounding box center [114, 91] width 175 height 19
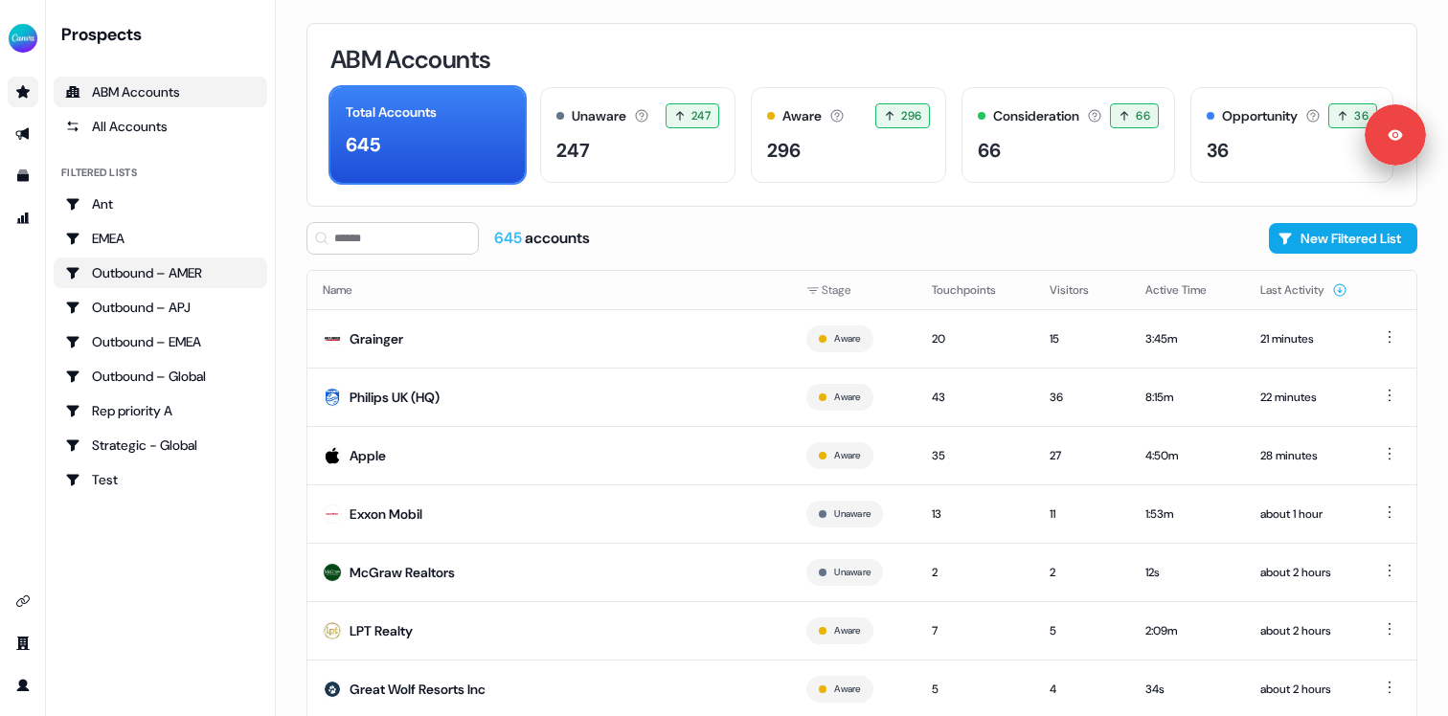
click at [173, 274] on div "Outbound – AMER" at bounding box center [160, 272] width 191 height 19
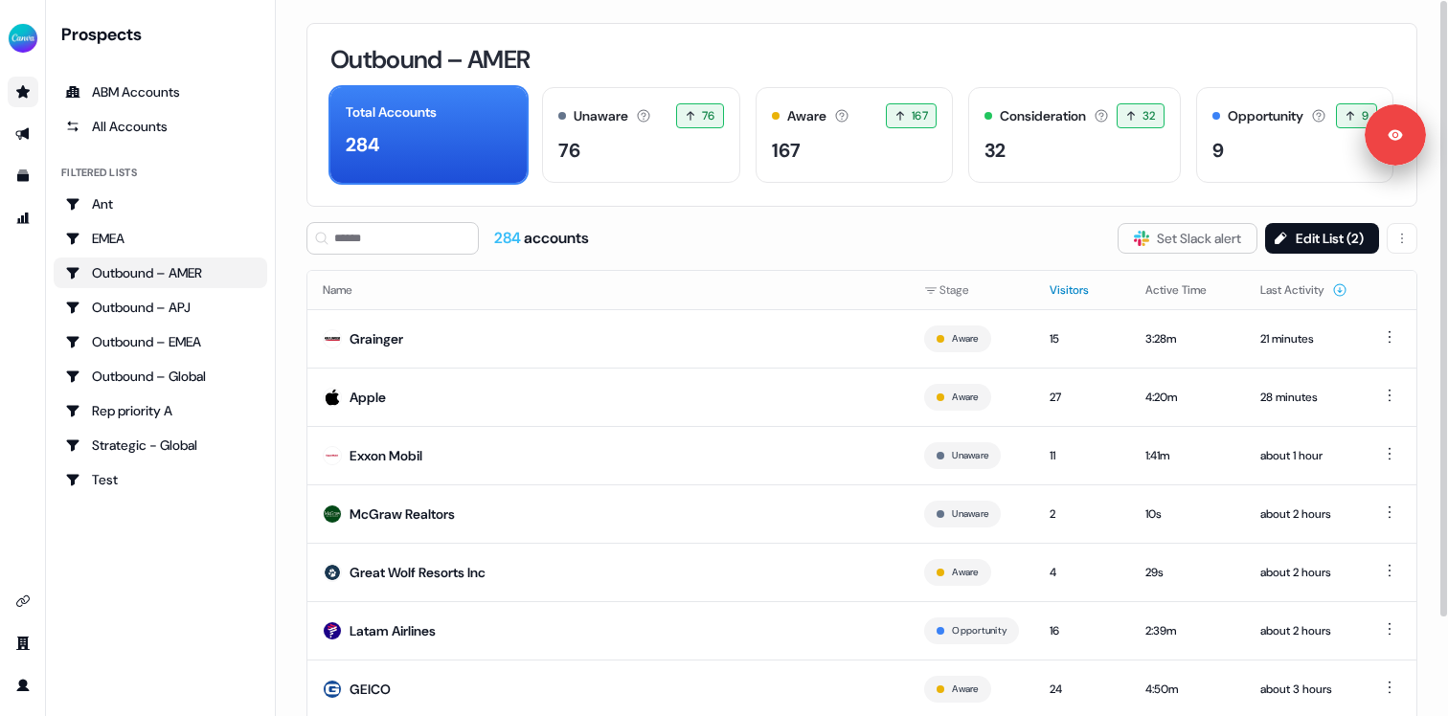
click at [1056, 282] on button "Visitors" at bounding box center [1080, 290] width 62 height 34
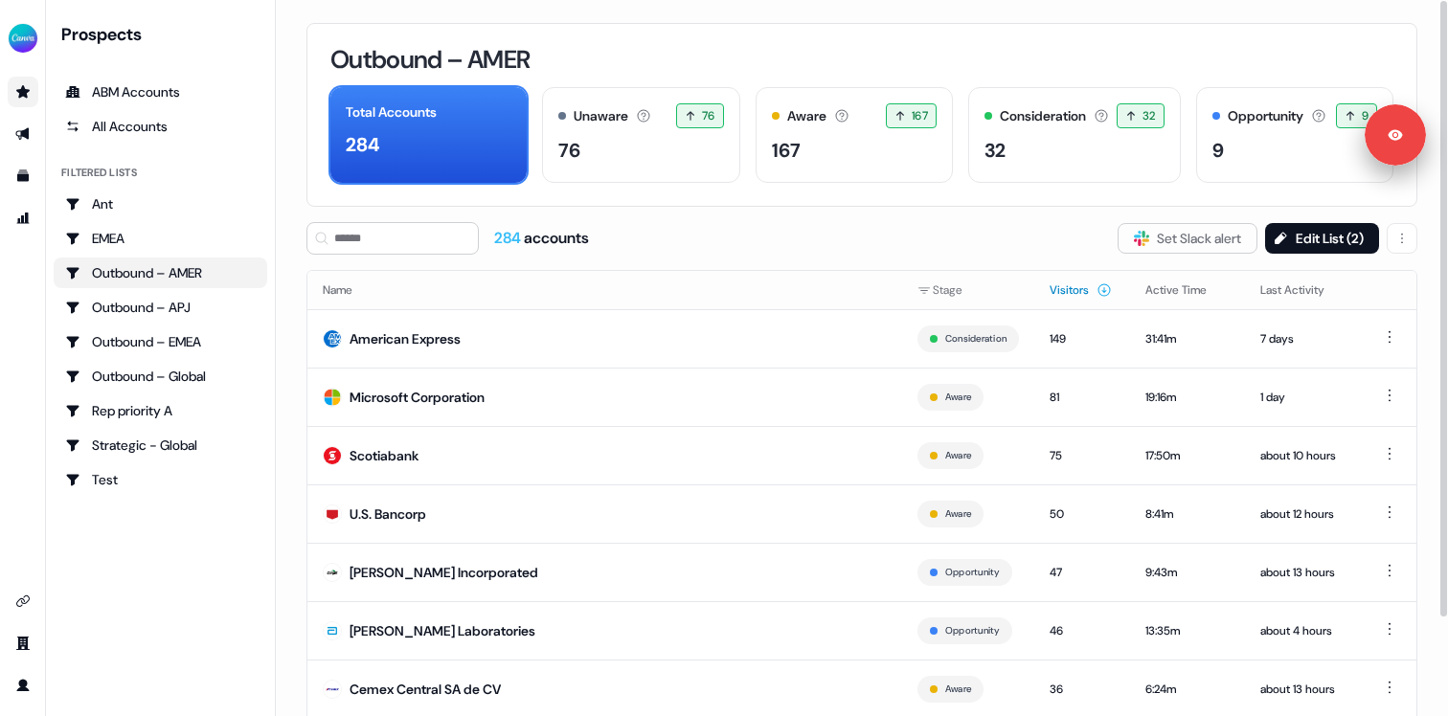
click at [1066, 282] on button "Visitors" at bounding box center [1080, 290] width 62 height 34
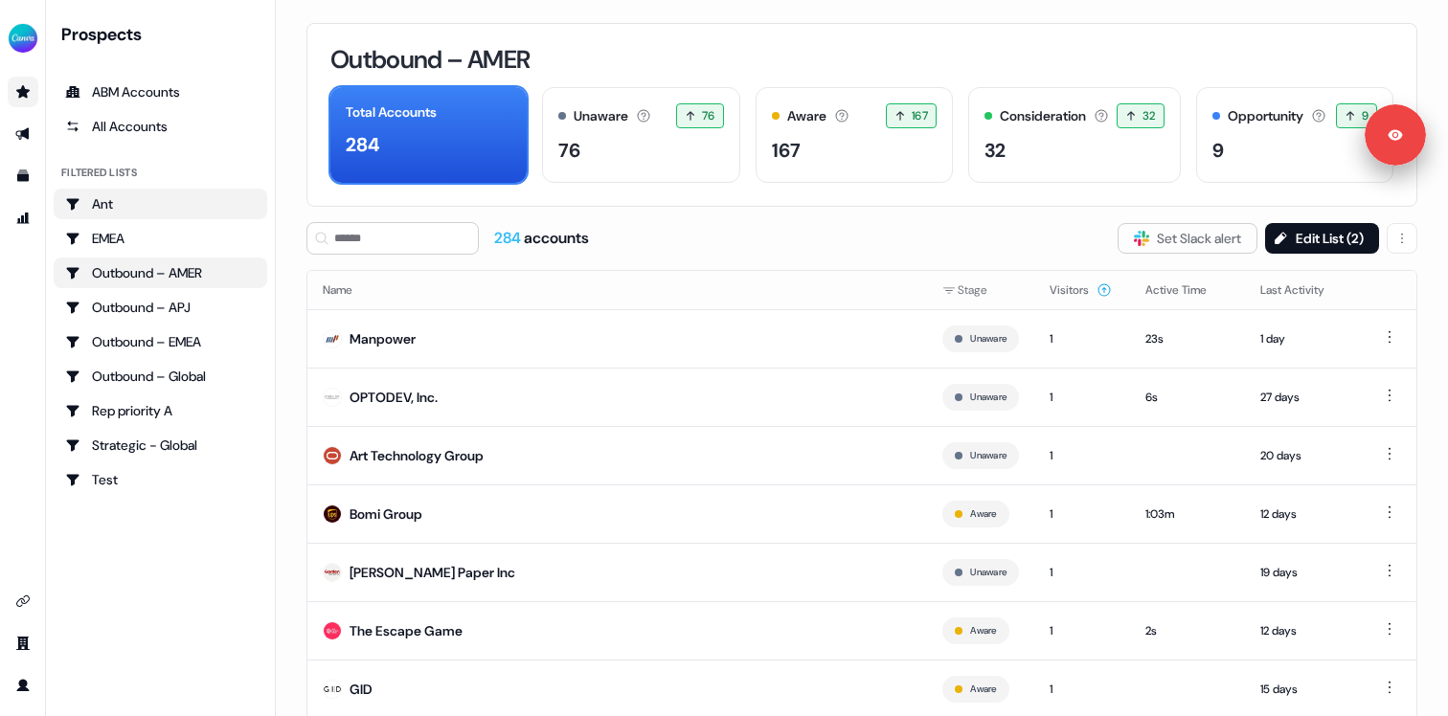
click at [161, 204] on div "Ant" at bounding box center [160, 203] width 191 height 19
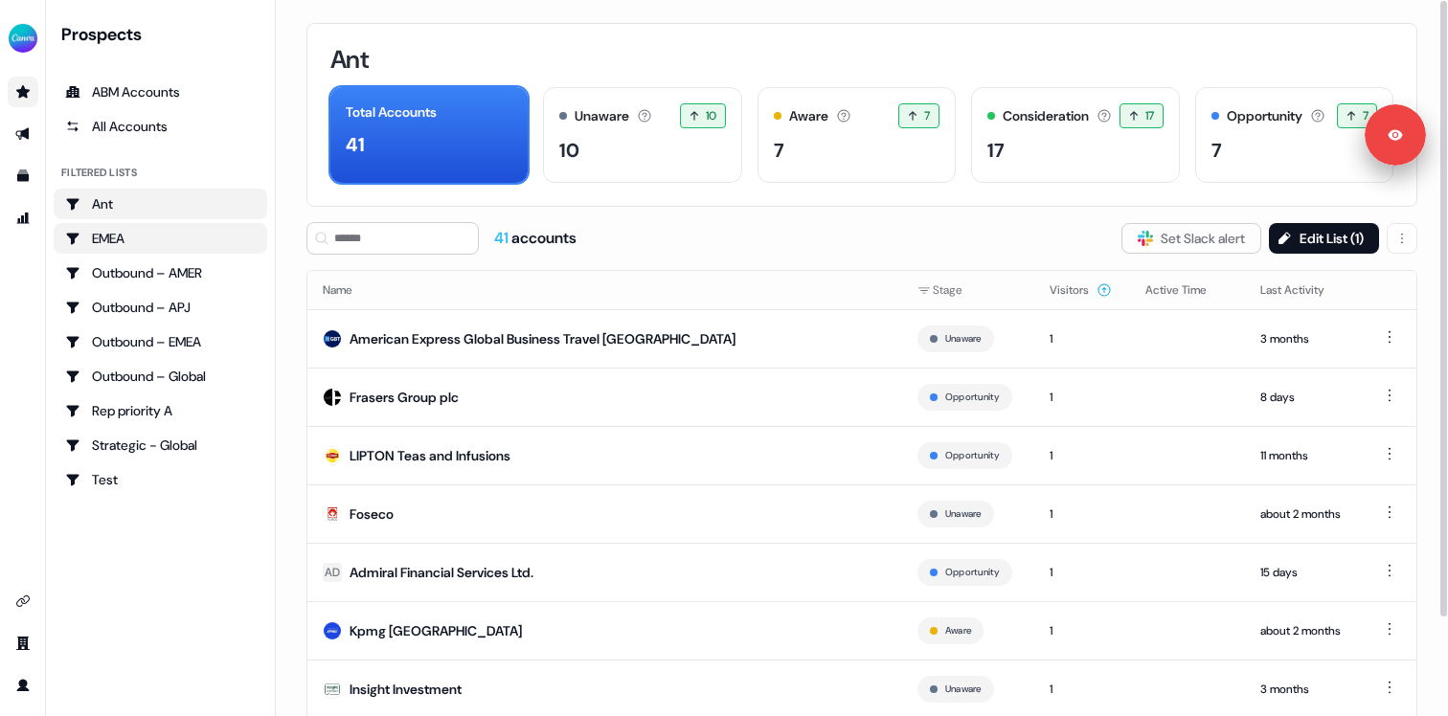
click at [169, 229] on div "EMEA" at bounding box center [160, 238] width 191 height 19
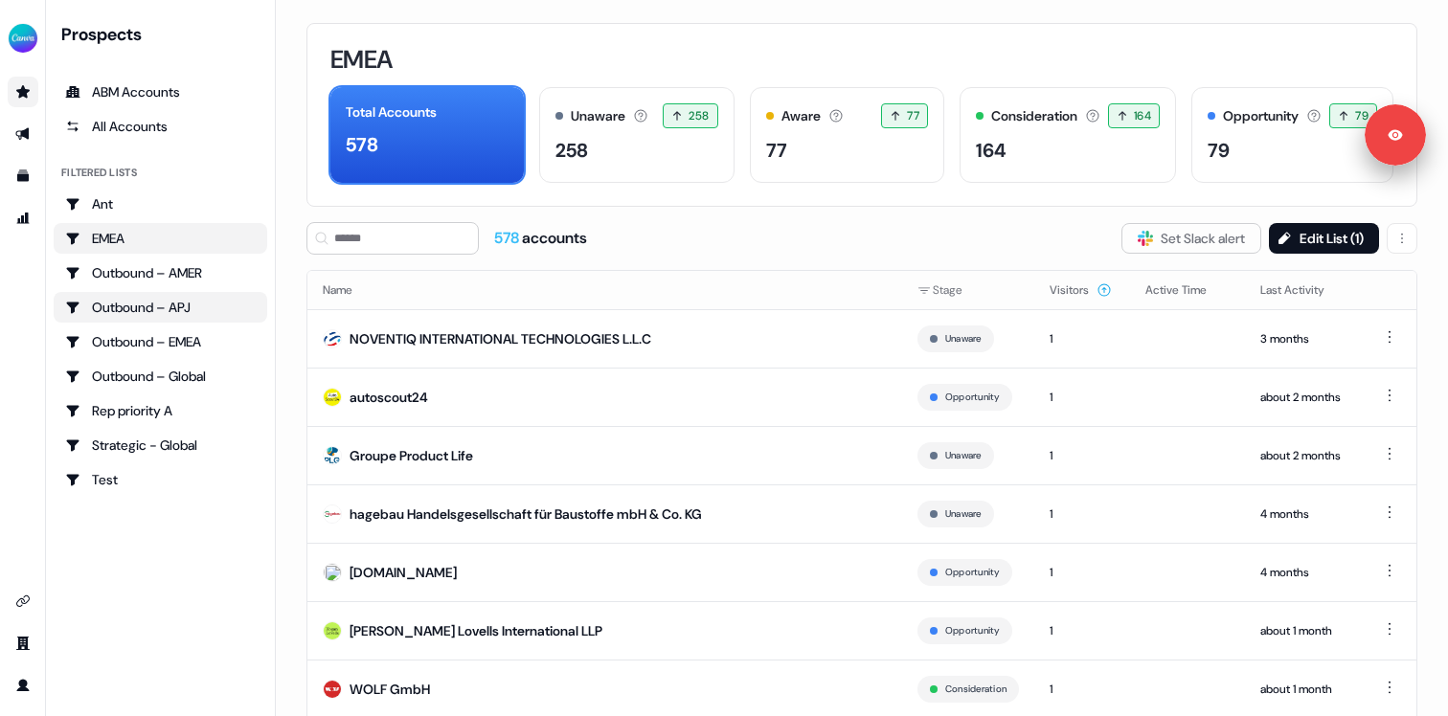
click at [196, 302] on div "Outbound – APJ" at bounding box center [160, 307] width 191 height 19
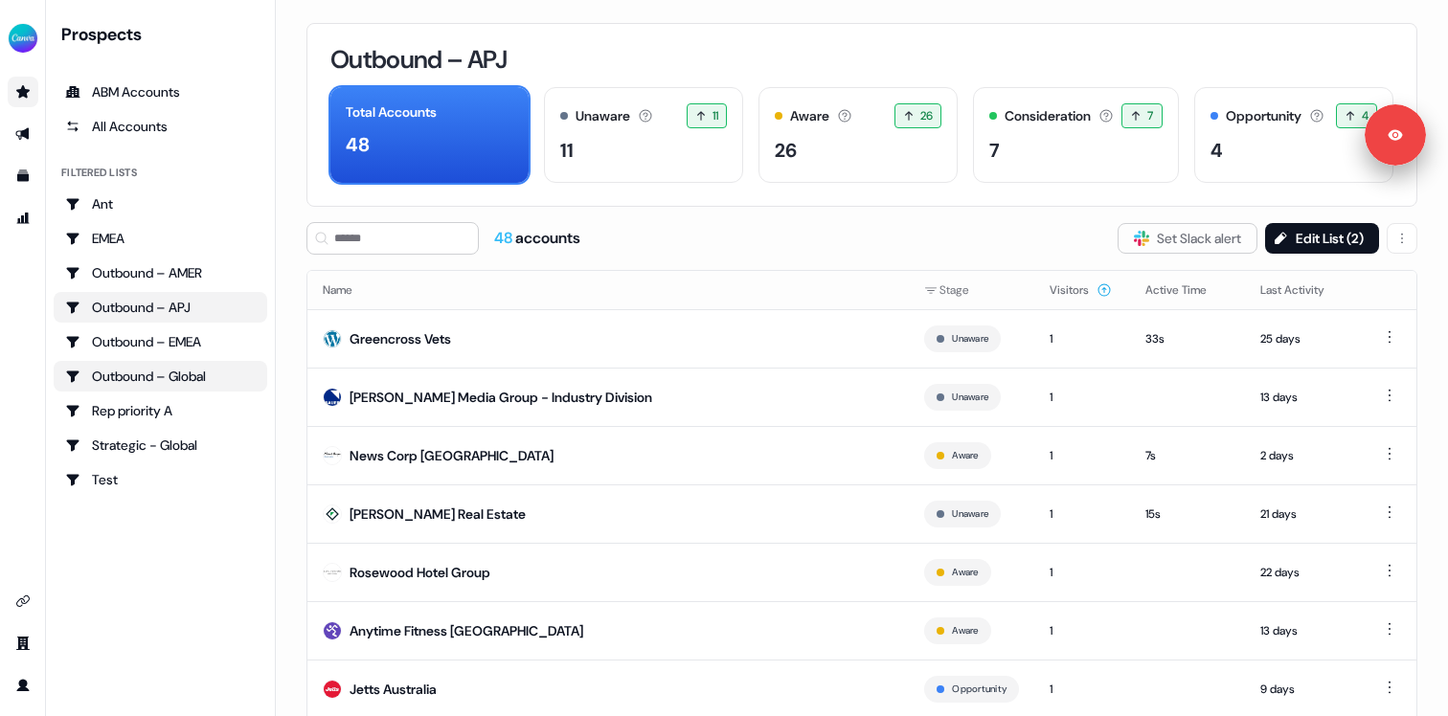
click at [177, 373] on div "Outbound – Global" at bounding box center [160, 376] width 191 height 19
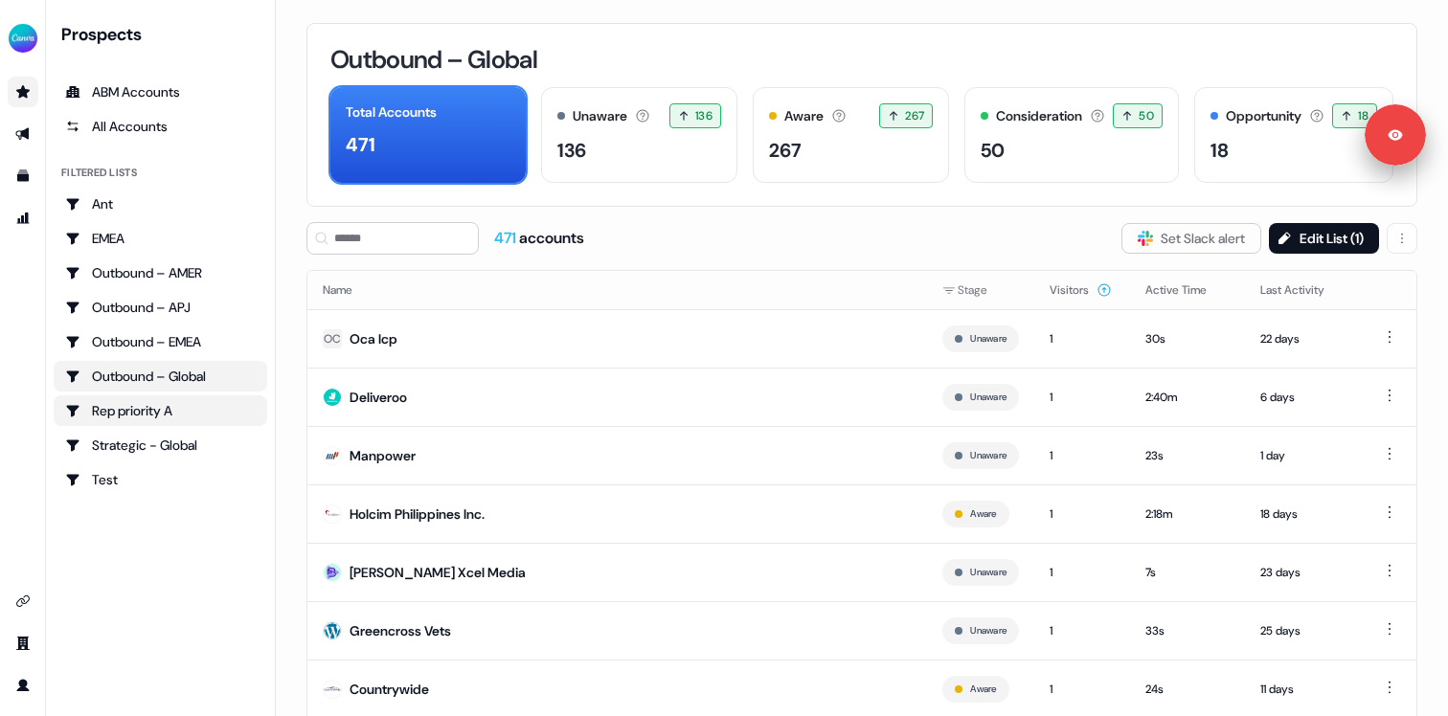
click at [169, 404] on div "Rep priority A" at bounding box center [160, 410] width 191 height 19
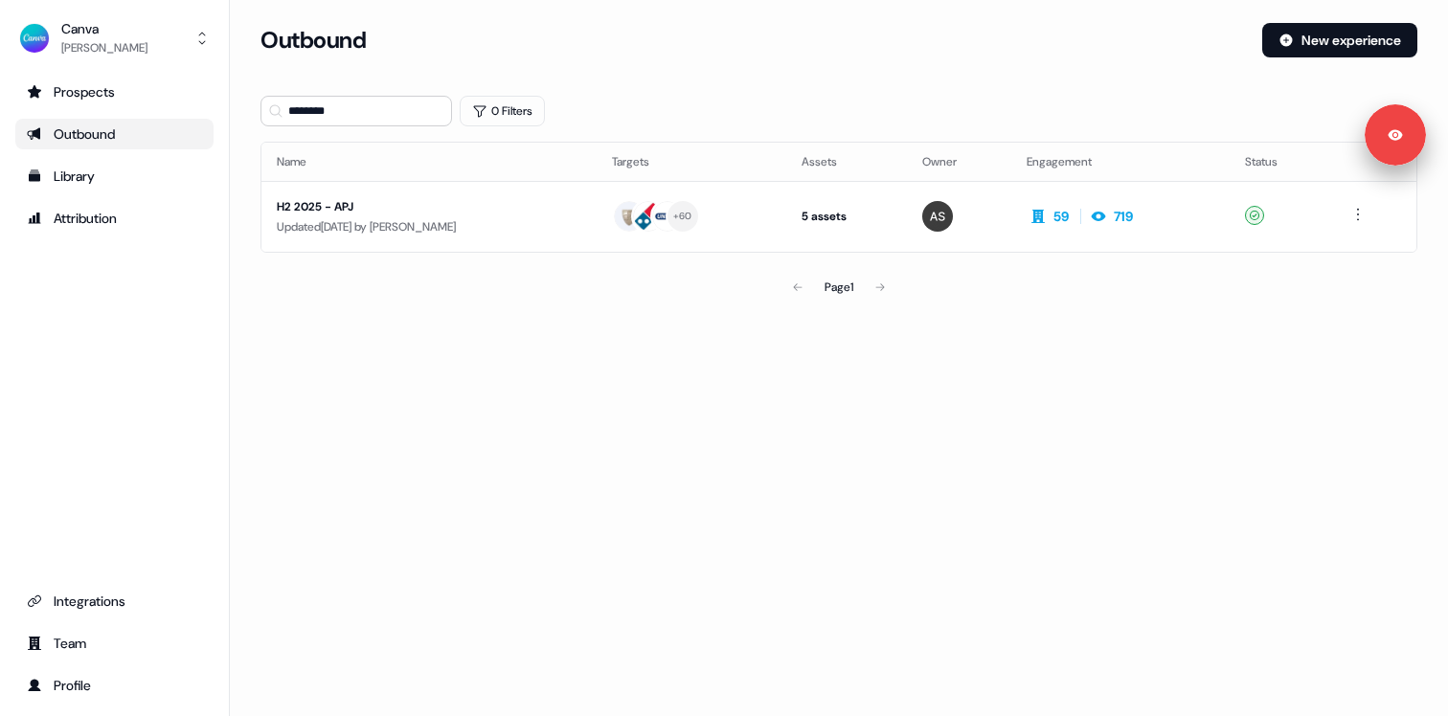
click at [95, 124] on div "Outbound" at bounding box center [114, 133] width 175 height 19
click at [365, 109] on input "********" at bounding box center [355, 111] width 191 height 31
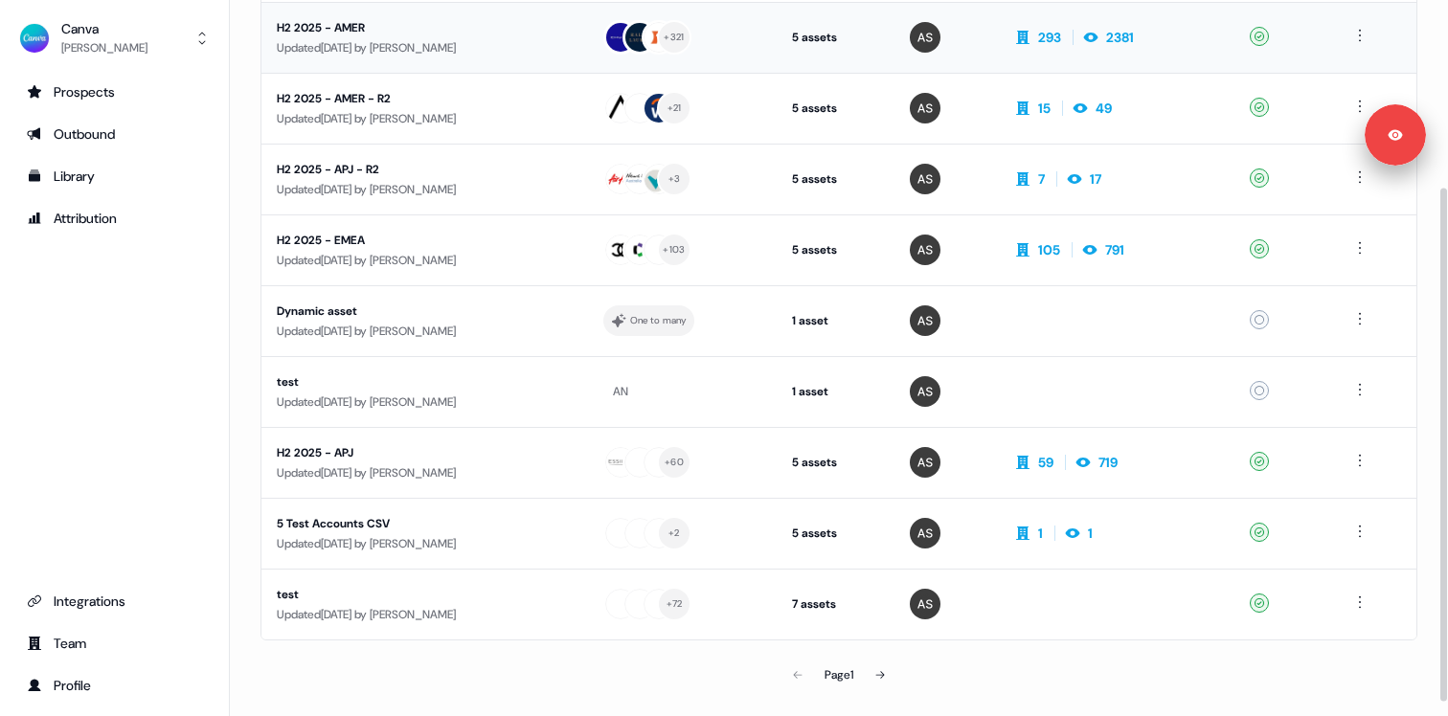
scroll to position [278, 0]
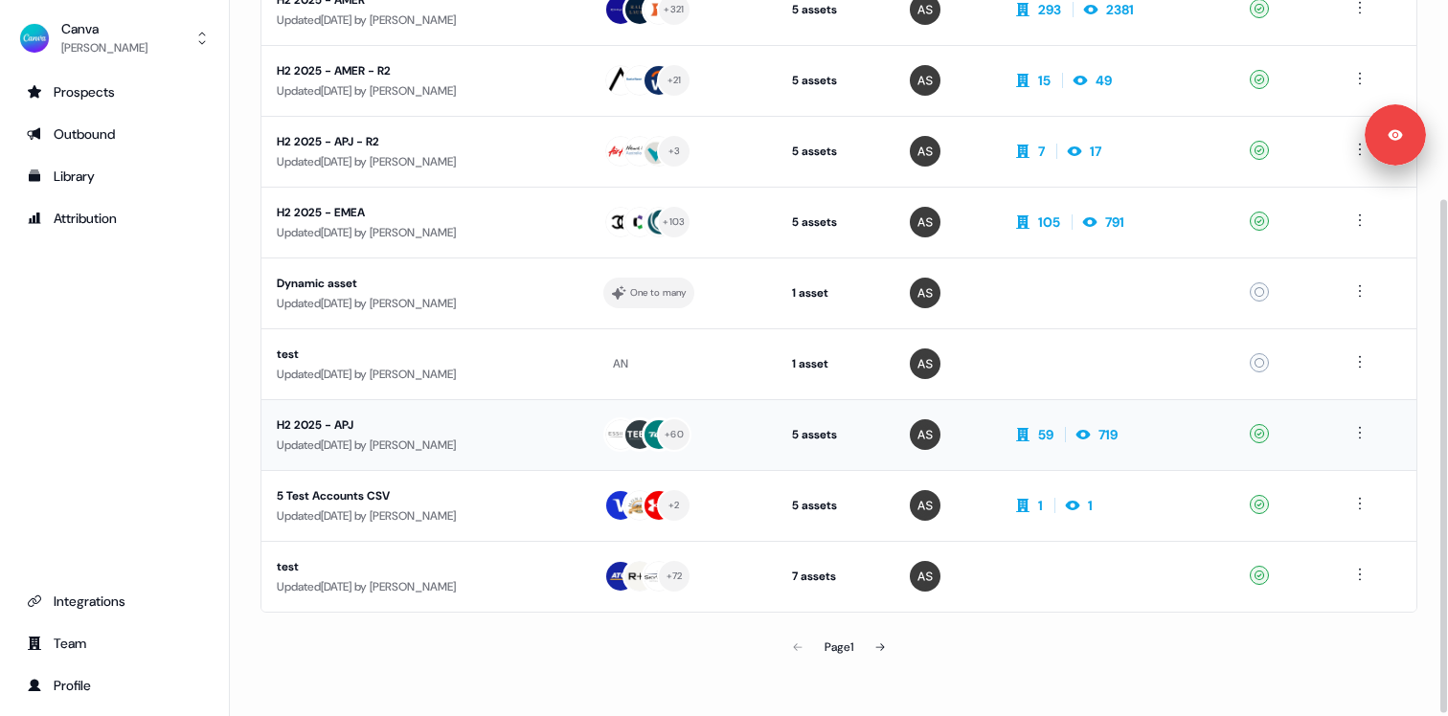
click at [426, 432] on div "H2 2025 - APJ" at bounding box center [425, 425] width 296 height 19
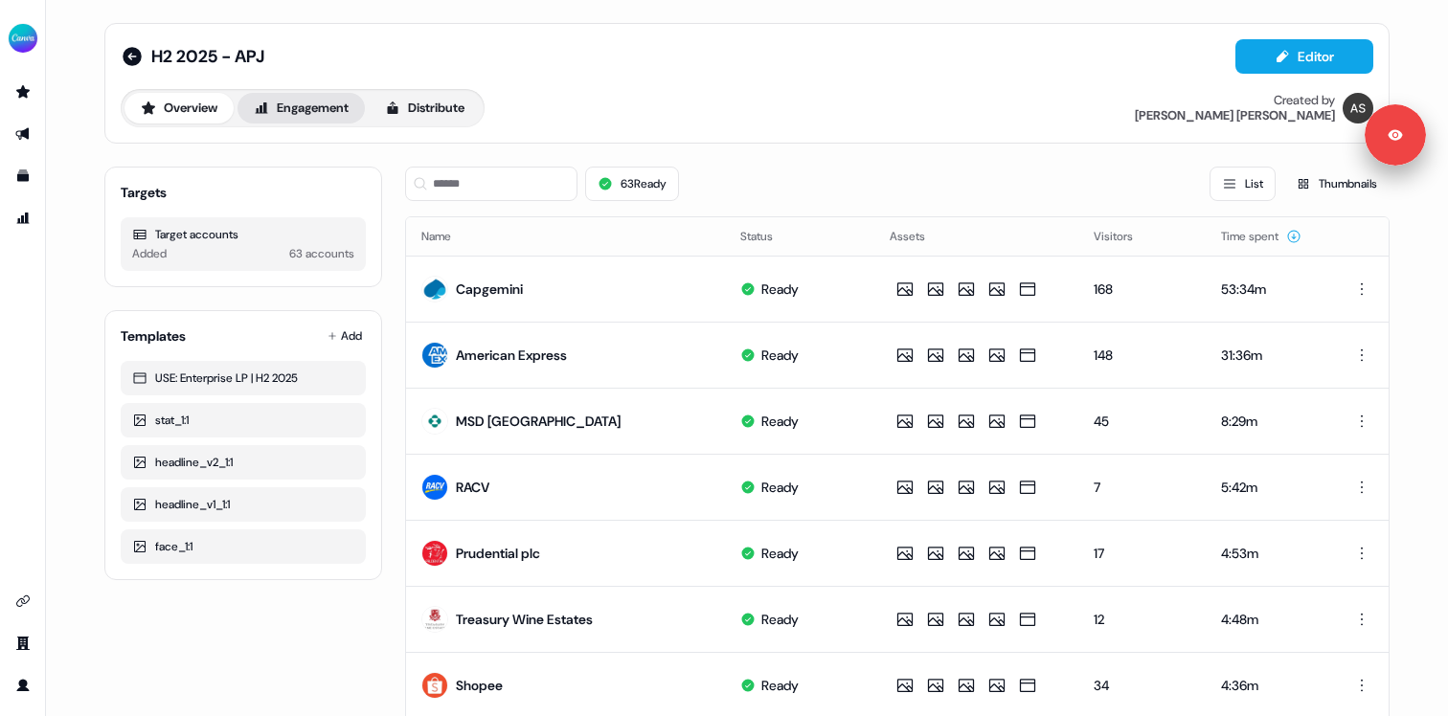
click at [306, 102] on button "Engagement" at bounding box center [300, 108] width 127 height 31
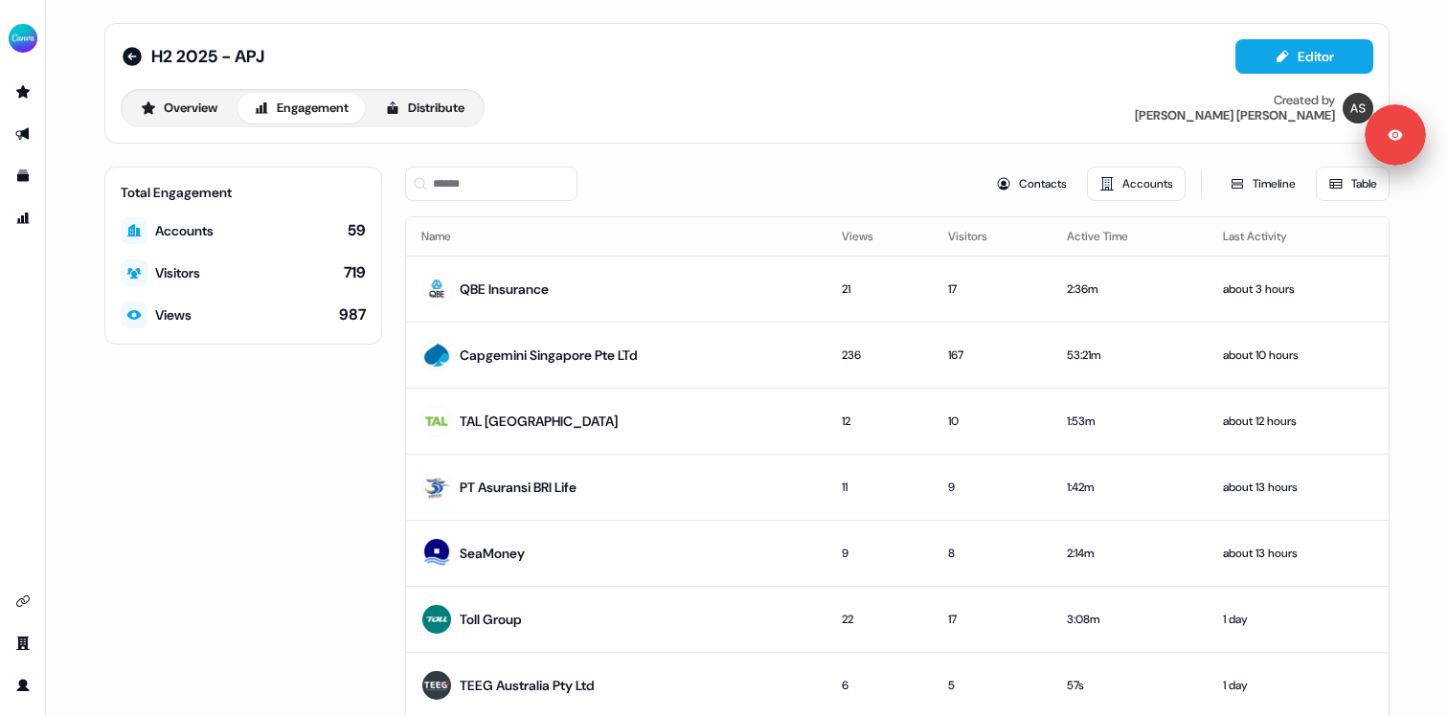
click at [355, 230] on div "59" at bounding box center [357, 230] width 18 height 21
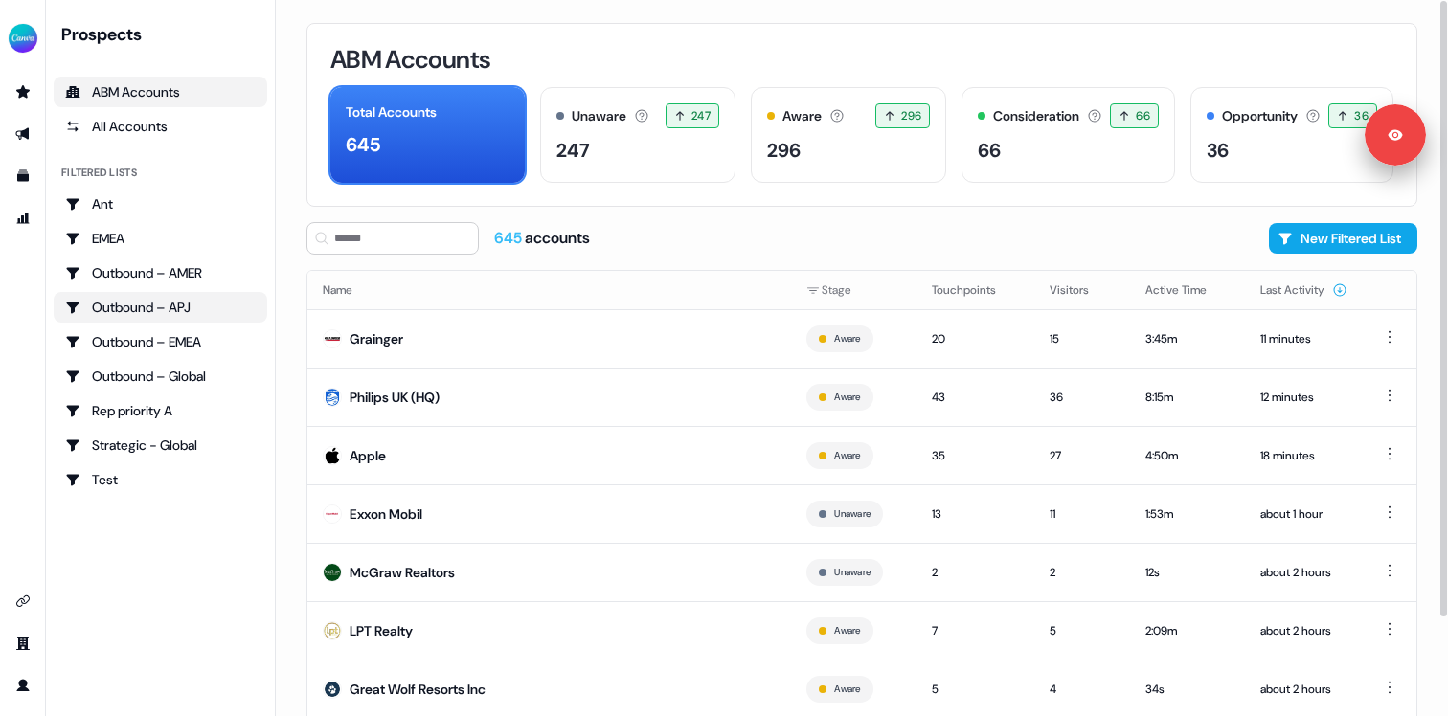
click at [158, 306] on div "Outbound – APJ" at bounding box center [160, 307] width 191 height 19
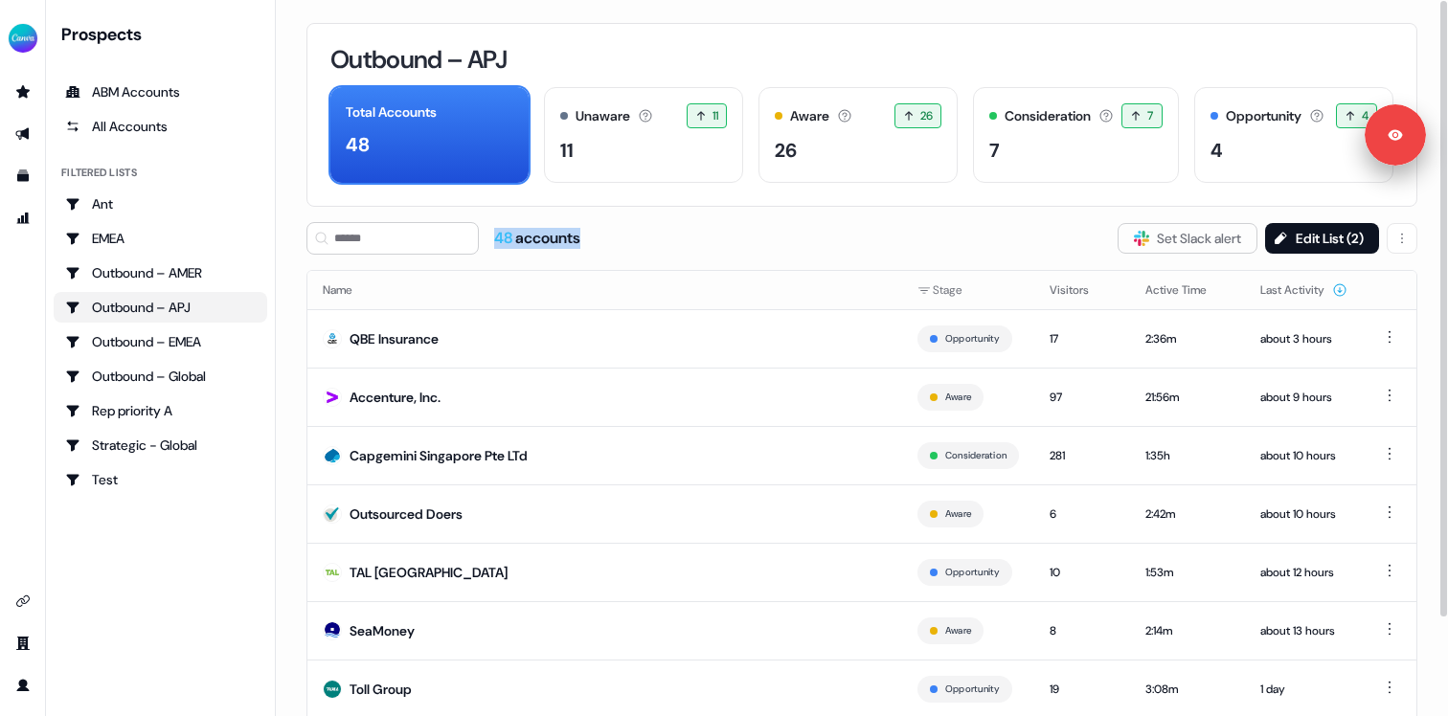
drag, startPoint x: 496, startPoint y: 236, endPoint x: 641, endPoint y: 236, distance: 144.6
click at [641, 236] on div "48 accounts Slack Logo SVG Set Slack alert Edit List ( 2 )" at bounding box center [861, 238] width 1111 height 33
click at [484, 239] on div at bounding box center [396, 238] width 180 height 33
click at [493, 239] on div "48 accounts" at bounding box center [443, 238] width 274 height 33
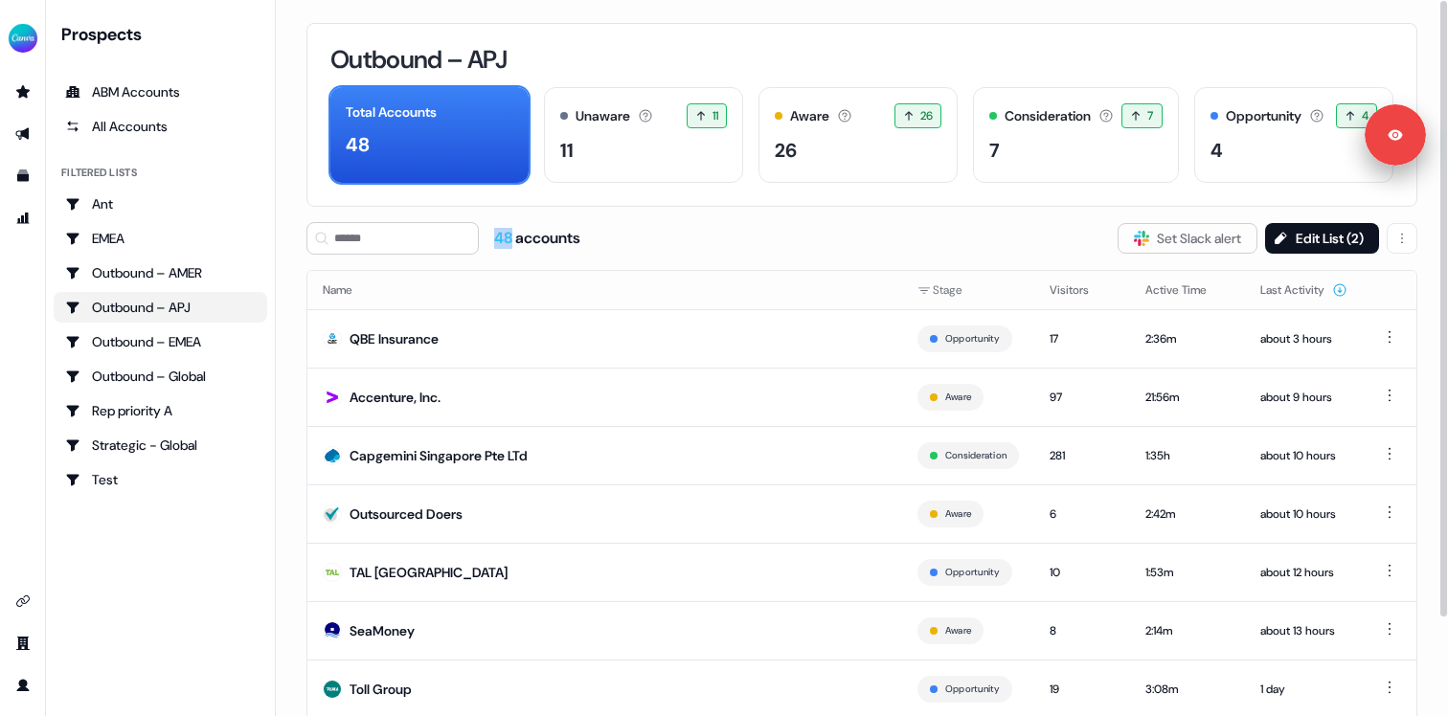
click at [587, 243] on div "48 accounts Slack Logo SVG Set Slack alert Edit List ( 2 )" at bounding box center [861, 238] width 1111 height 33
click at [1061, 286] on button "Visitors" at bounding box center [1080, 290] width 62 height 34
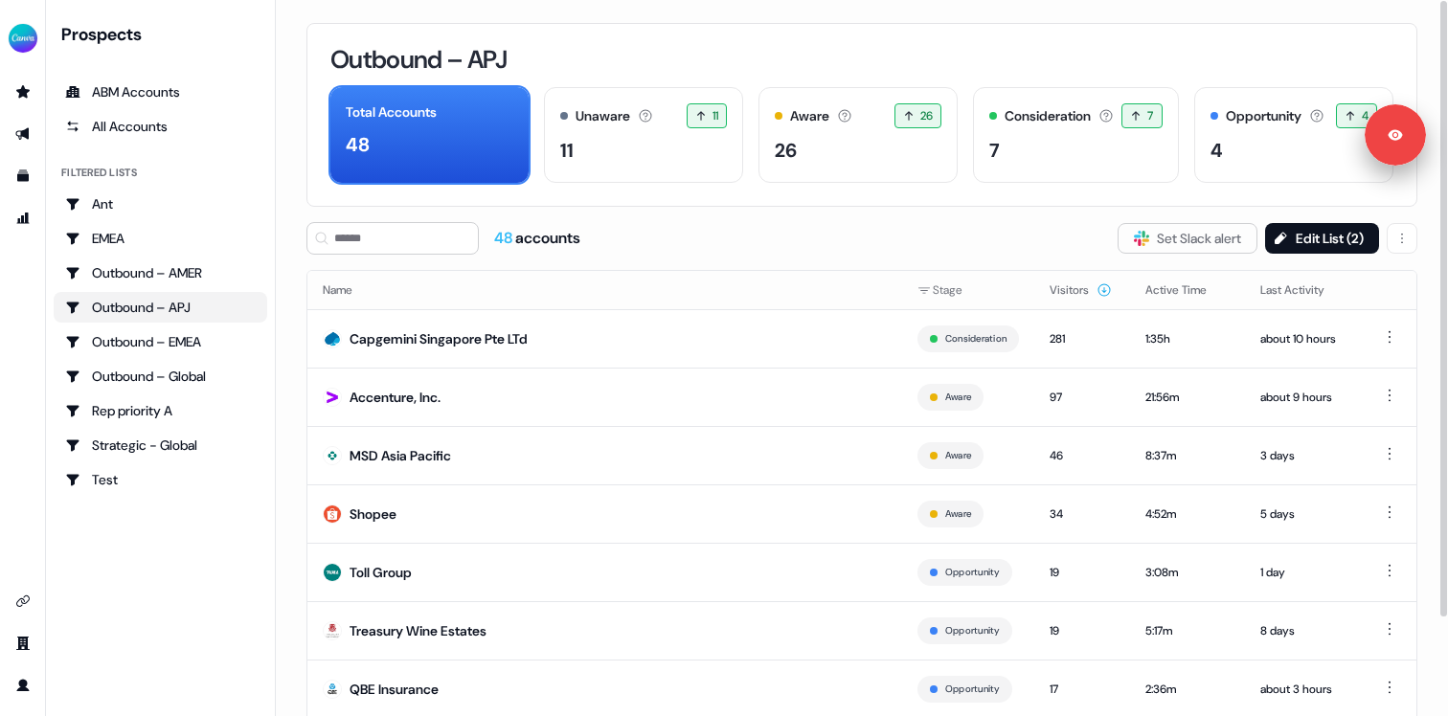
click at [1061, 287] on button "Visitors" at bounding box center [1080, 290] width 62 height 34
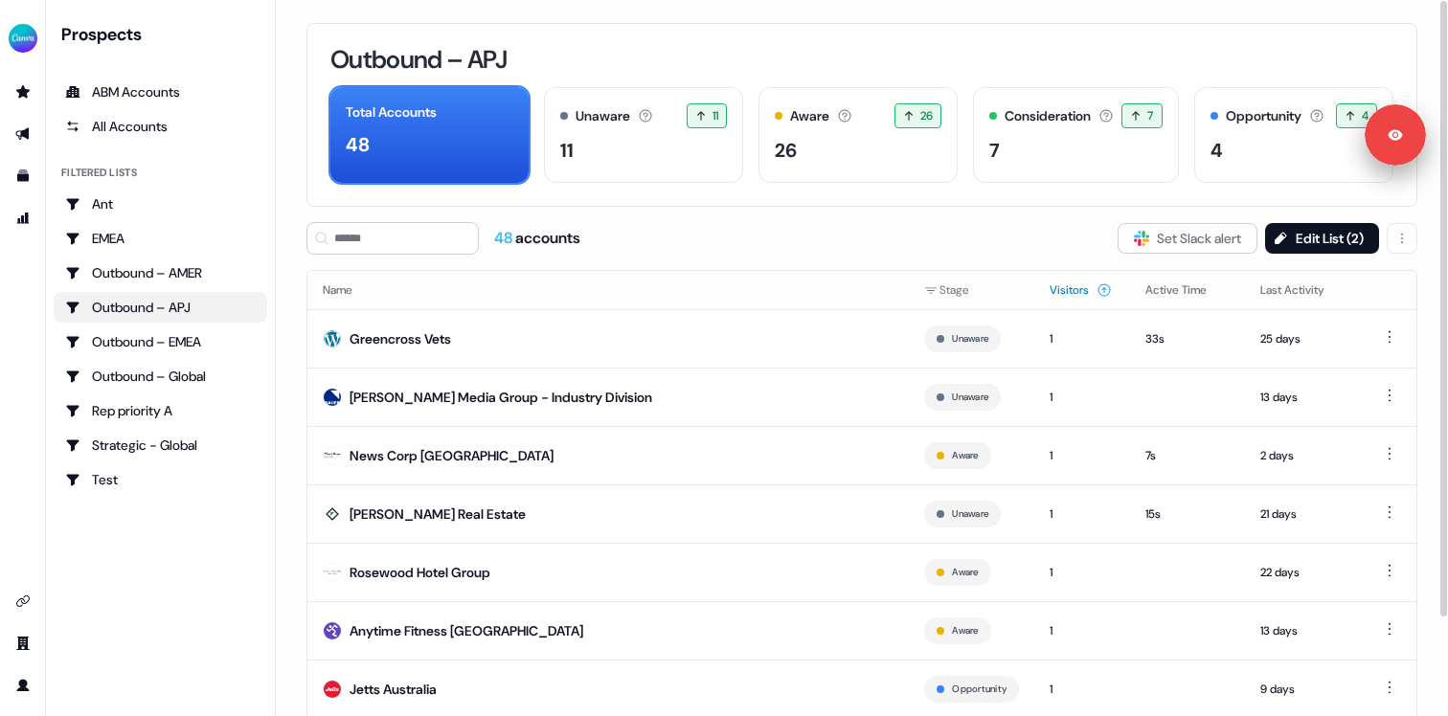
click at [1071, 289] on button "Visitors" at bounding box center [1080, 290] width 62 height 34
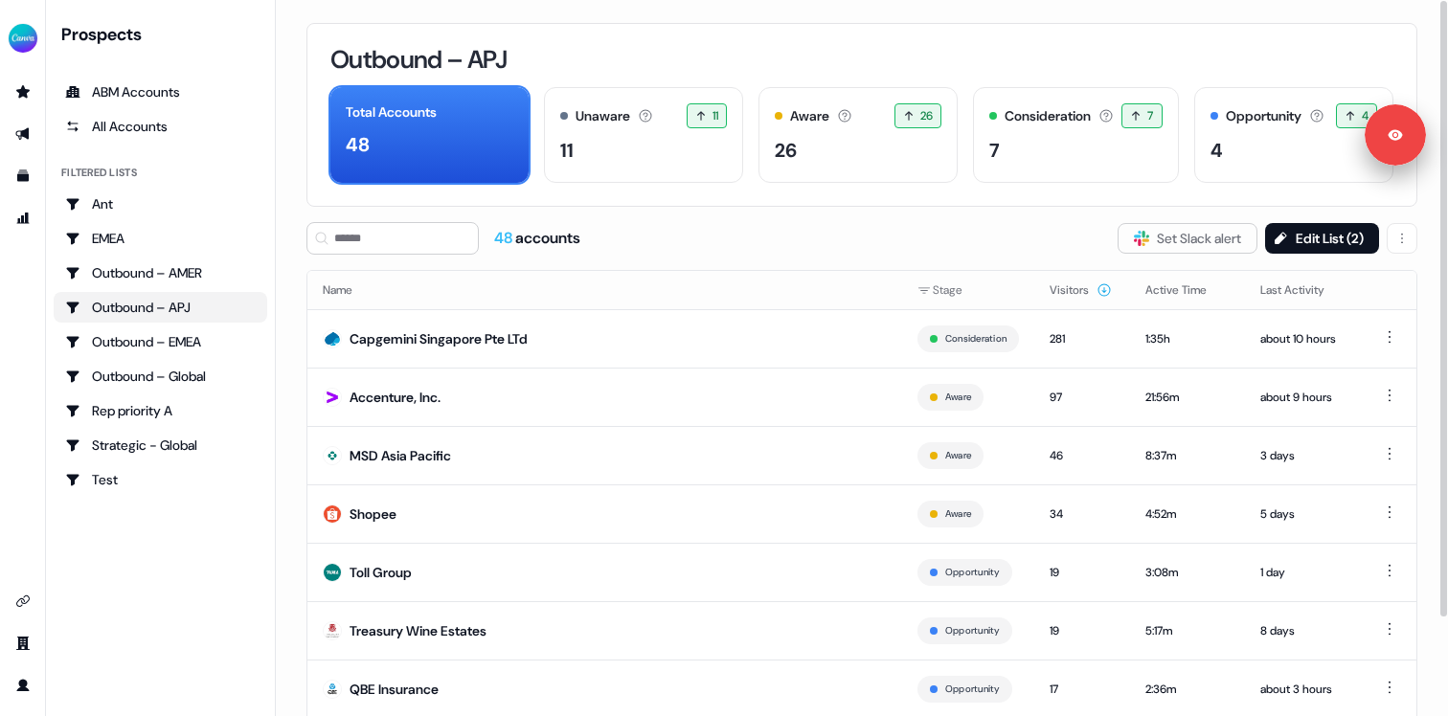
click at [496, 234] on span "48" at bounding box center [504, 238] width 21 height 20
copy span "48"
